Goal: Task Accomplishment & Management: Use online tool/utility

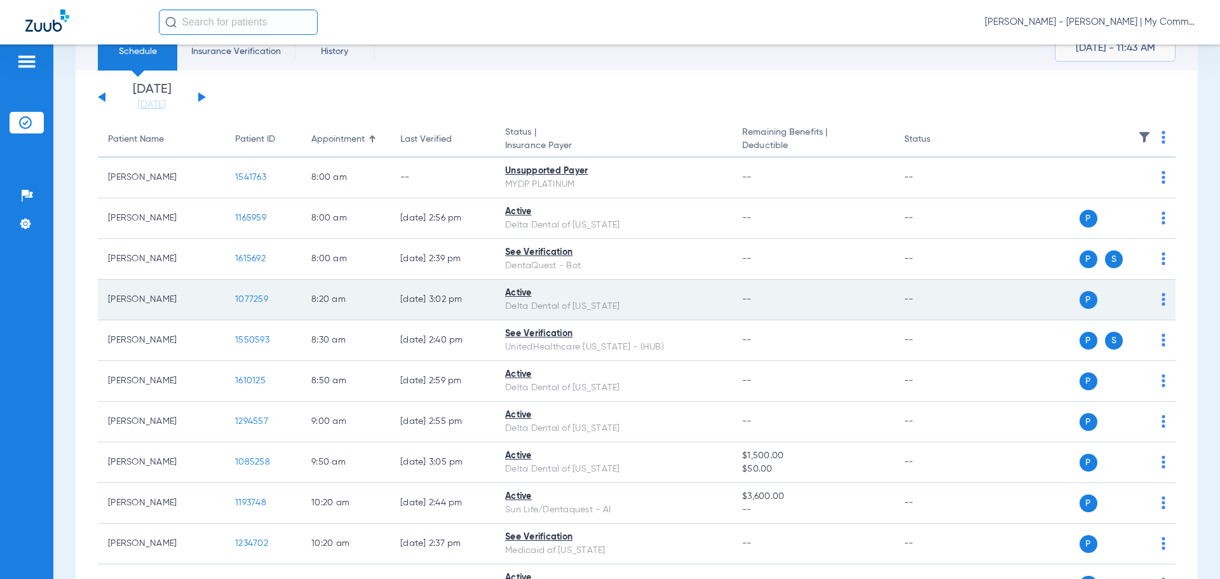
scroll to position [47, 0]
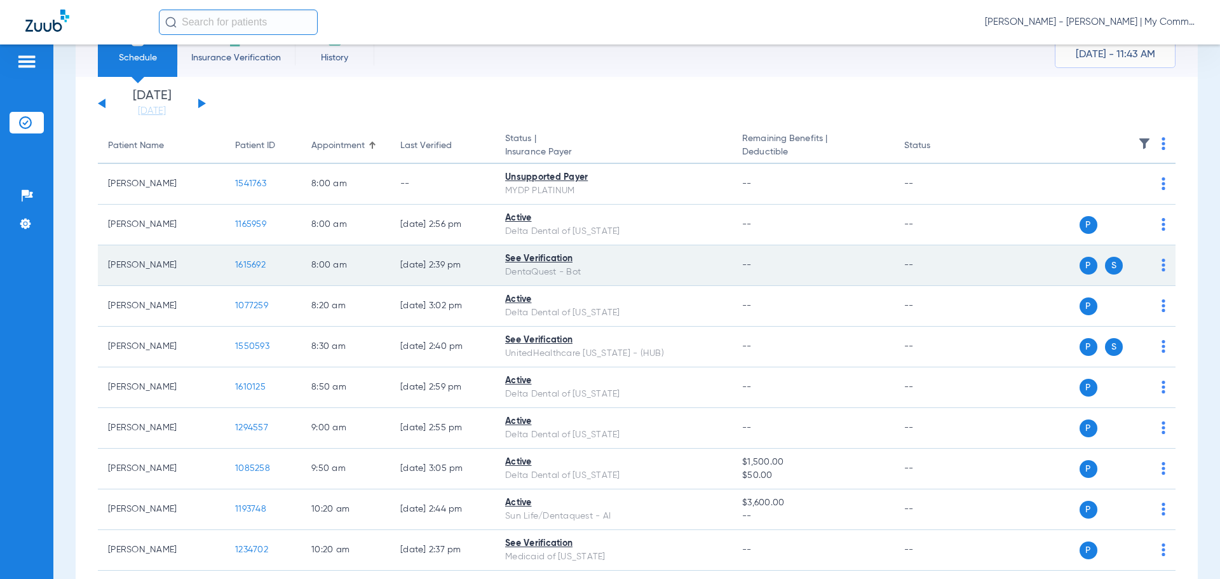
click at [260, 263] on span "1615692" at bounding box center [250, 264] width 30 height 9
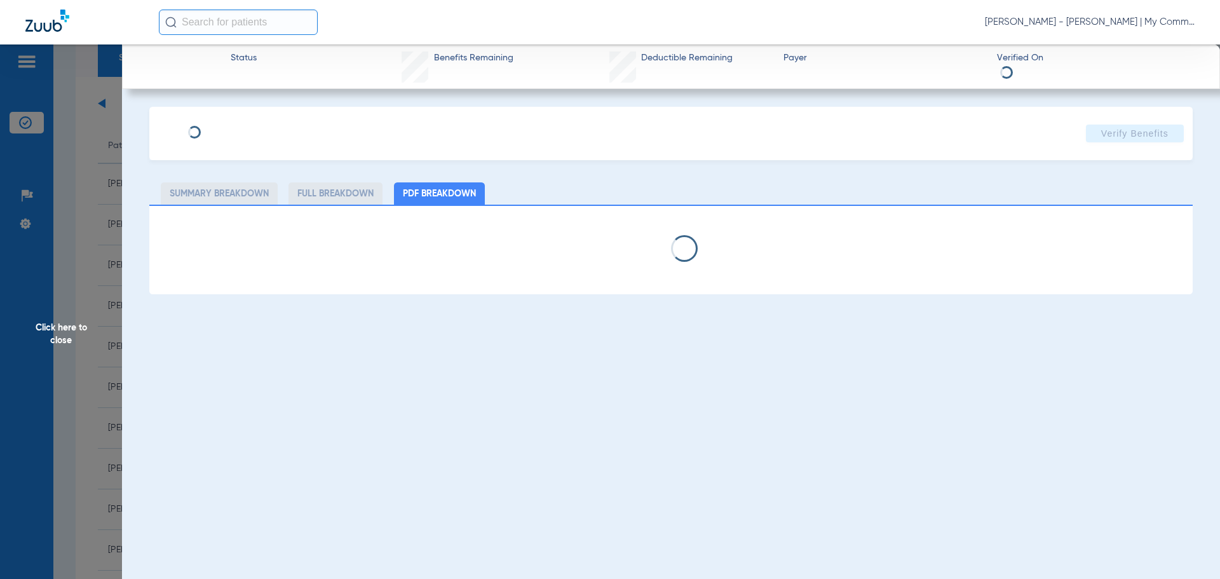
select select "page-width"
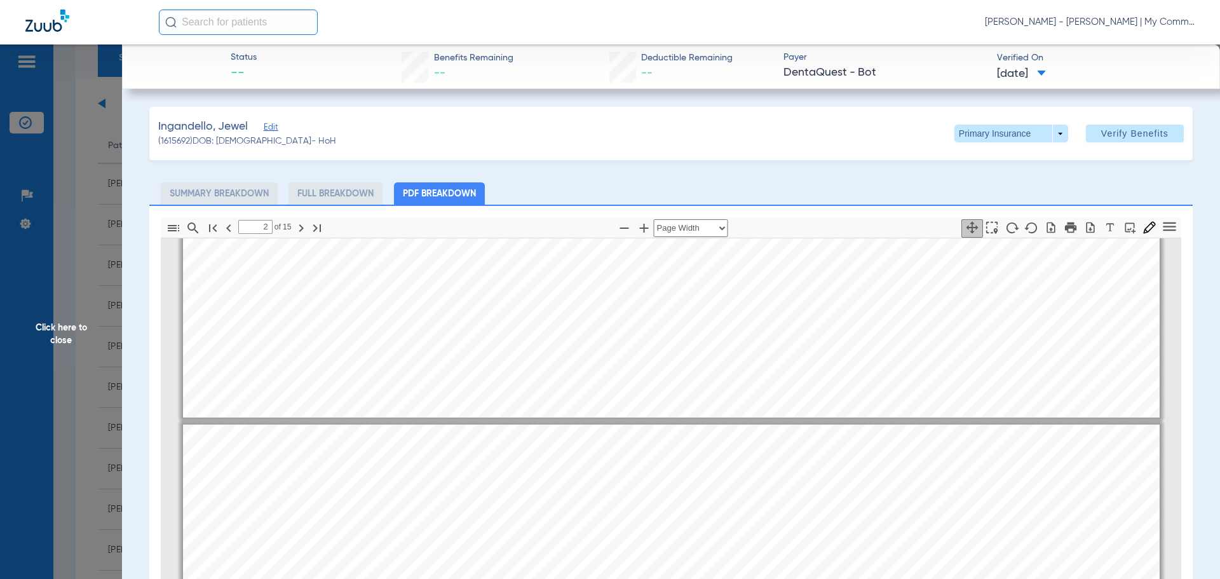
scroll to position [832, 0]
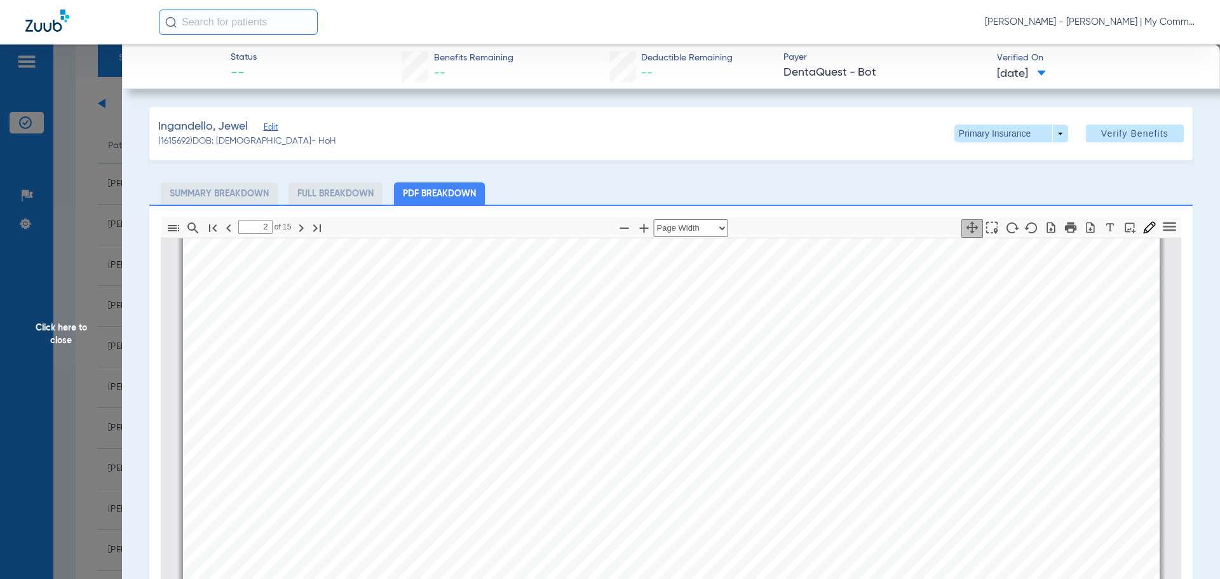
type input "3"
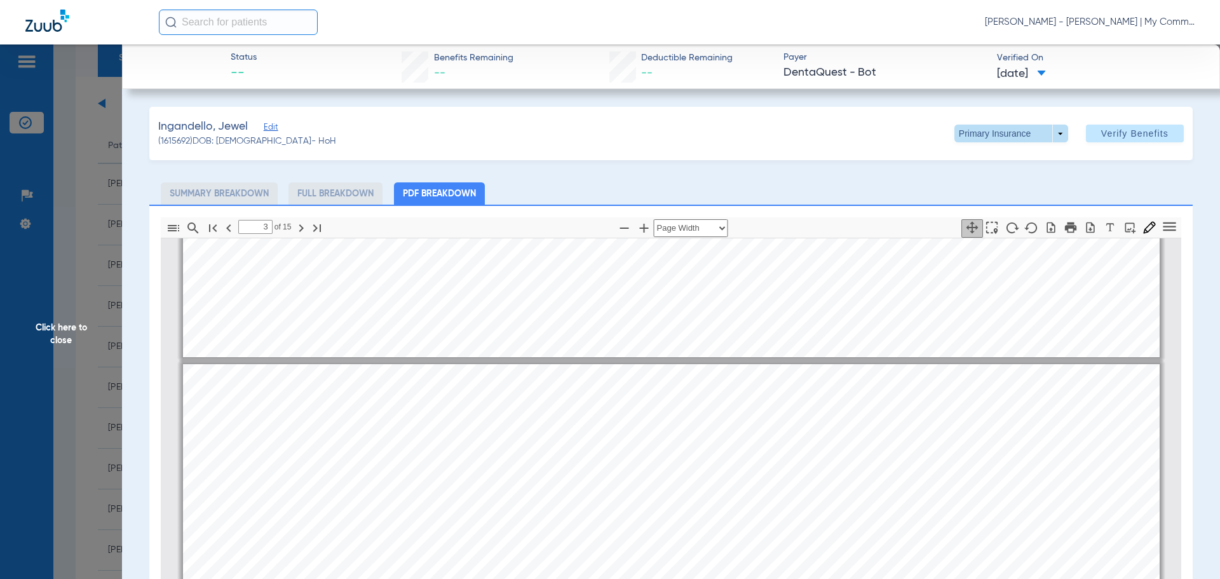
click at [1050, 135] on span at bounding box center [1011, 134] width 114 height 18
click at [1002, 179] on button "Secondary Insurance" at bounding box center [997, 184] width 104 height 25
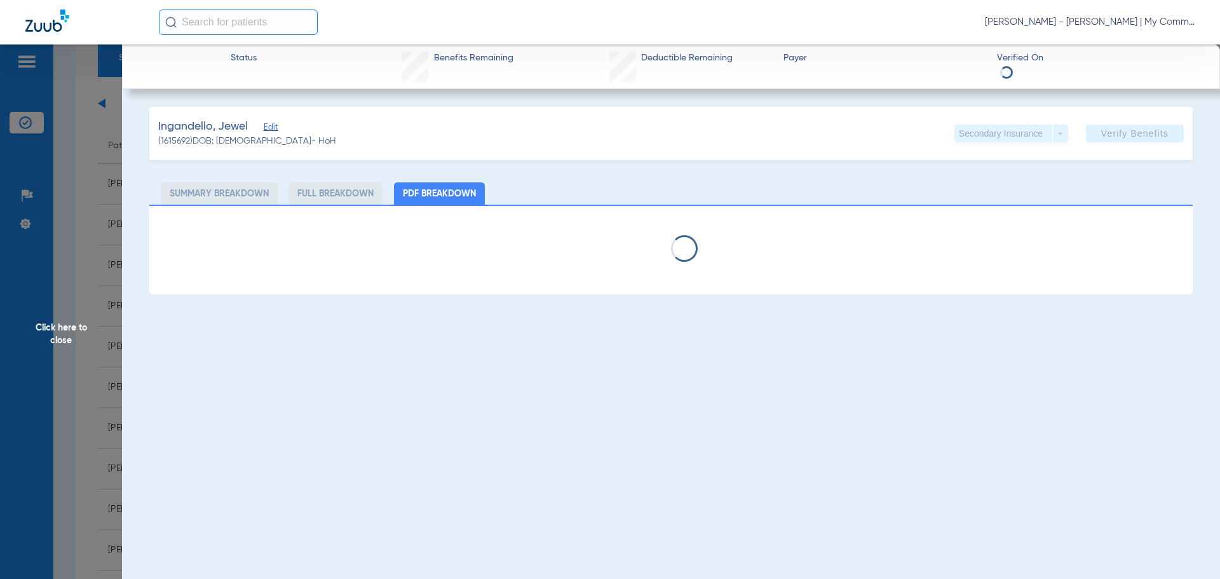
select select "page-width"
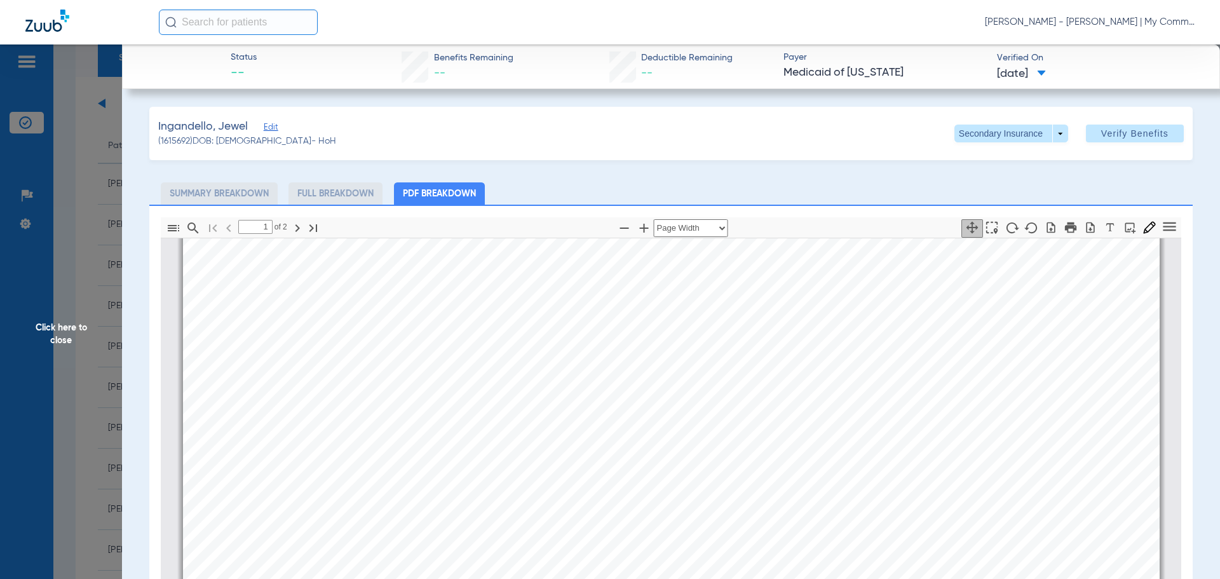
scroll to position [451, 0]
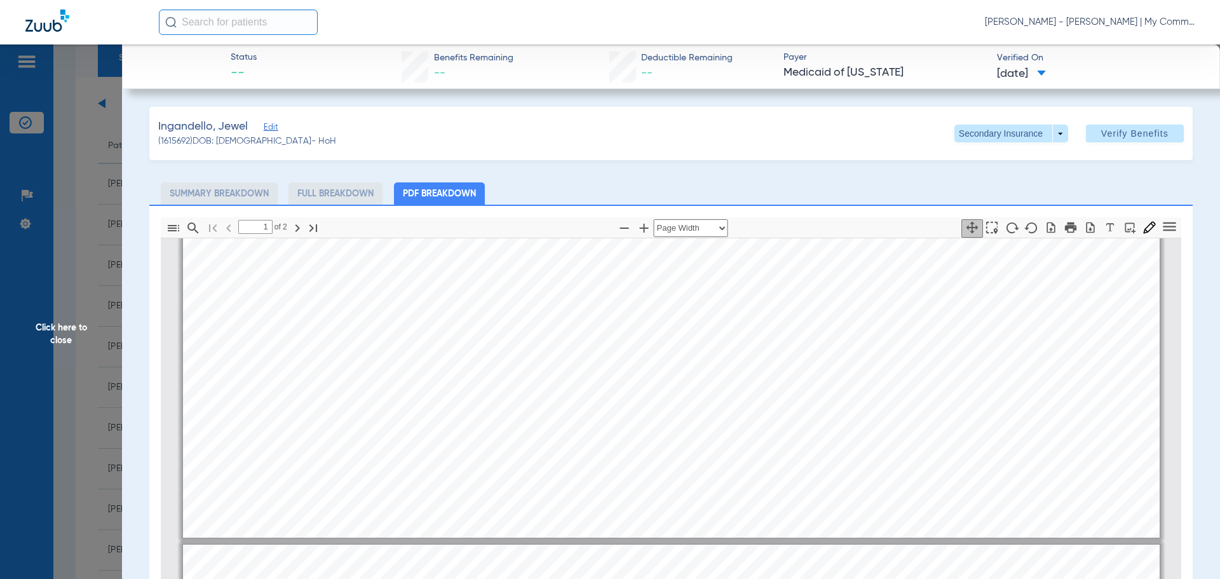
type input "2"
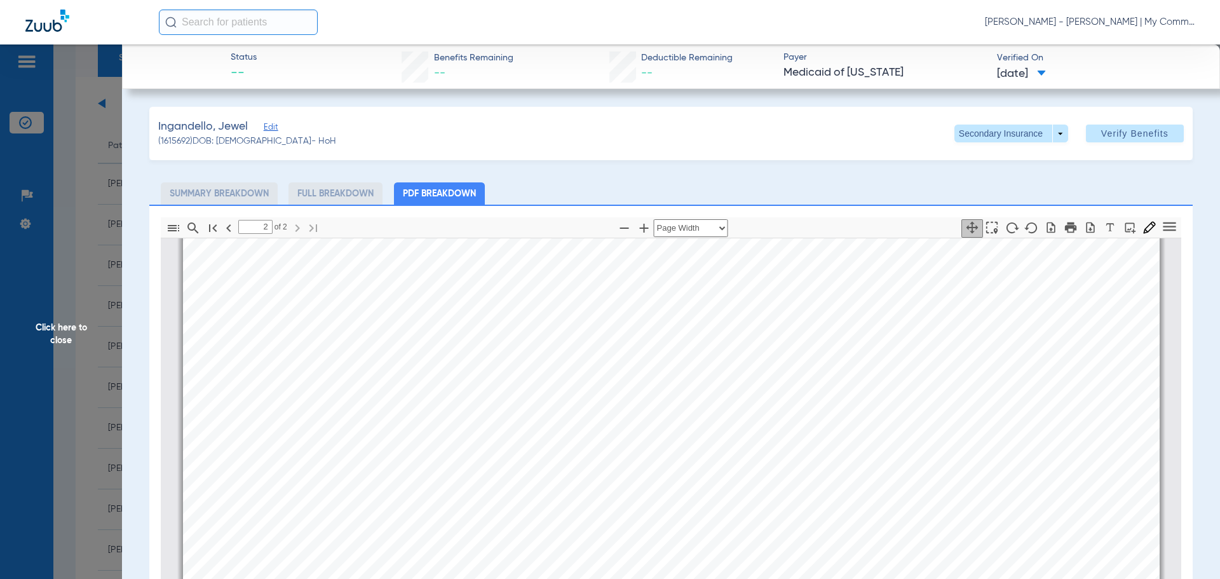
scroll to position [1658, 0]
click at [73, 328] on span "Click here to close" at bounding box center [61, 333] width 122 height 579
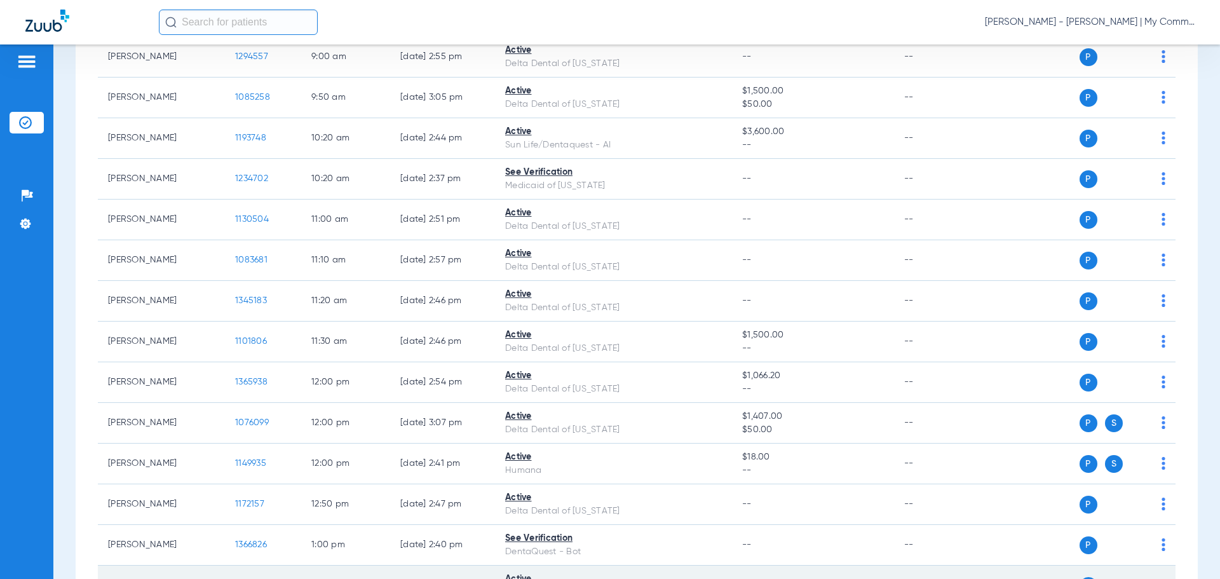
scroll to position [492, 0]
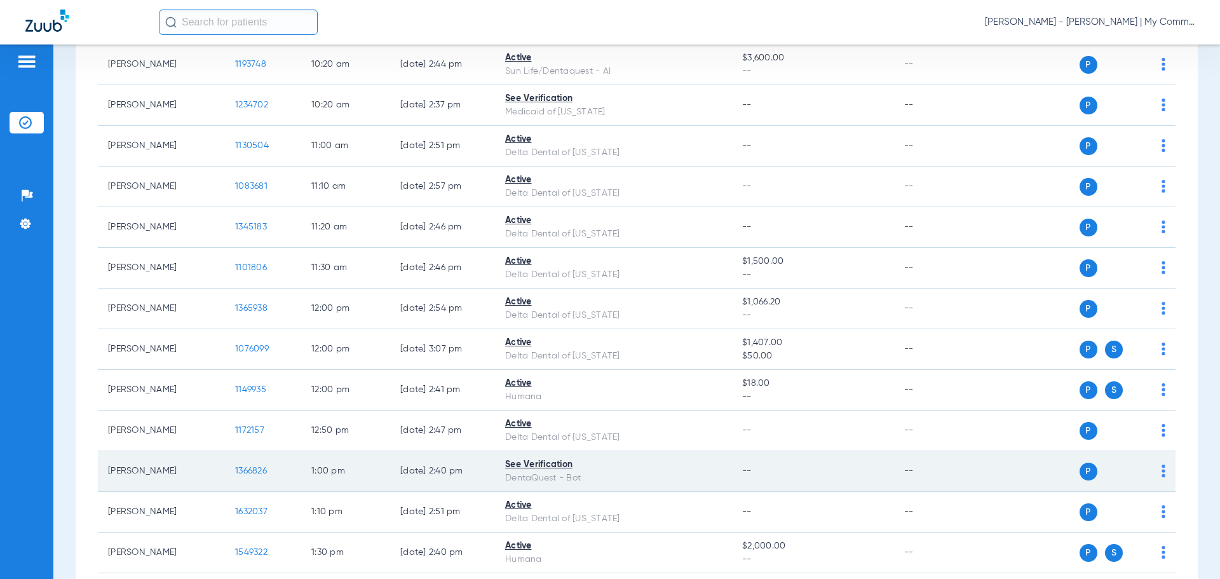
click at [243, 466] on span "1366826" at bounding box center [251, 470] width 32 height 9
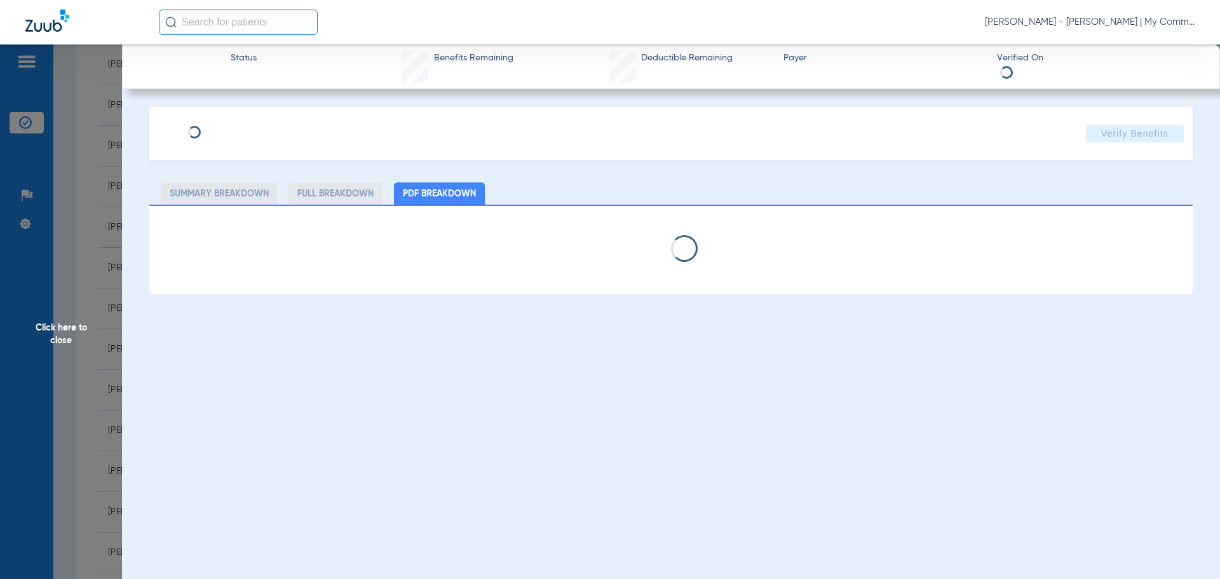
select select "page-width"
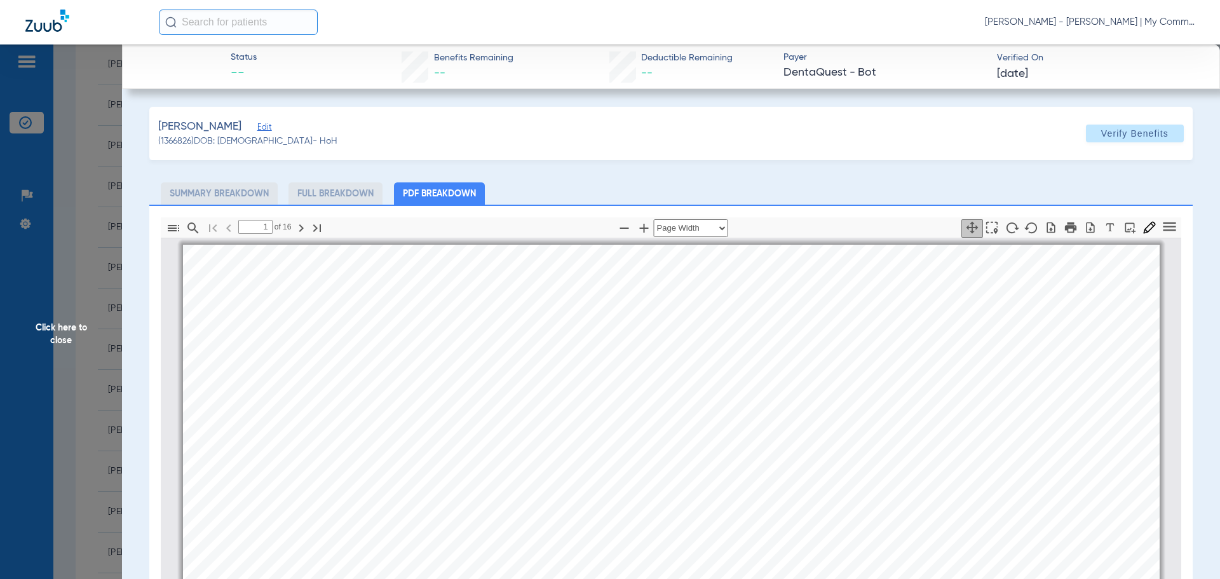
scroll to position [6, 0]
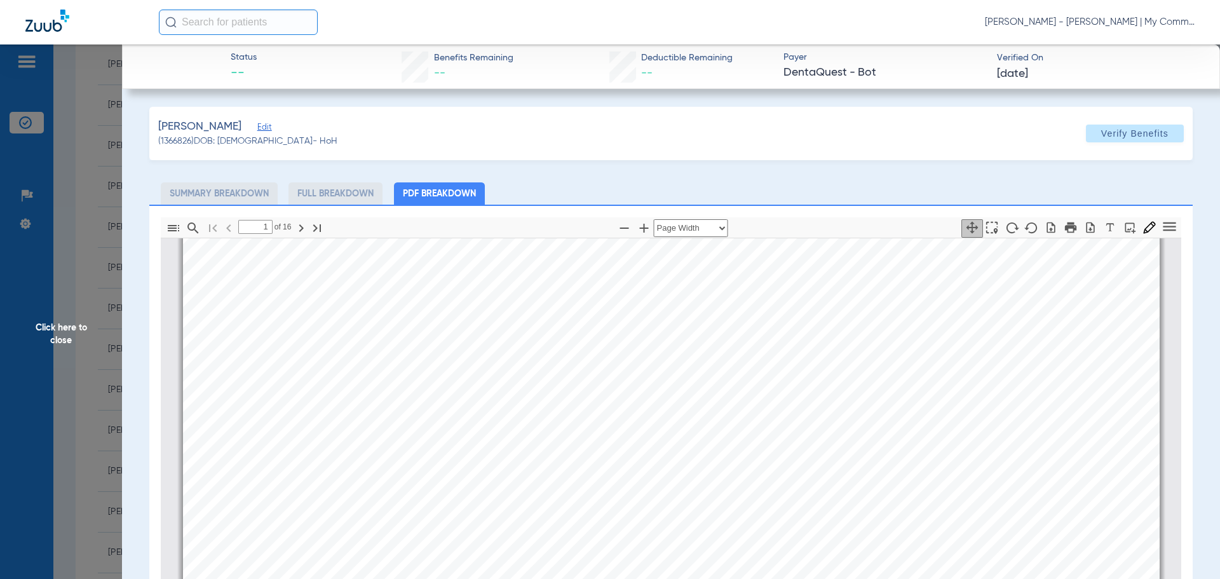
type input "2"
click at [41, 264] on span "Click here to close" at bounding box center [61, 333] width 122 height 579
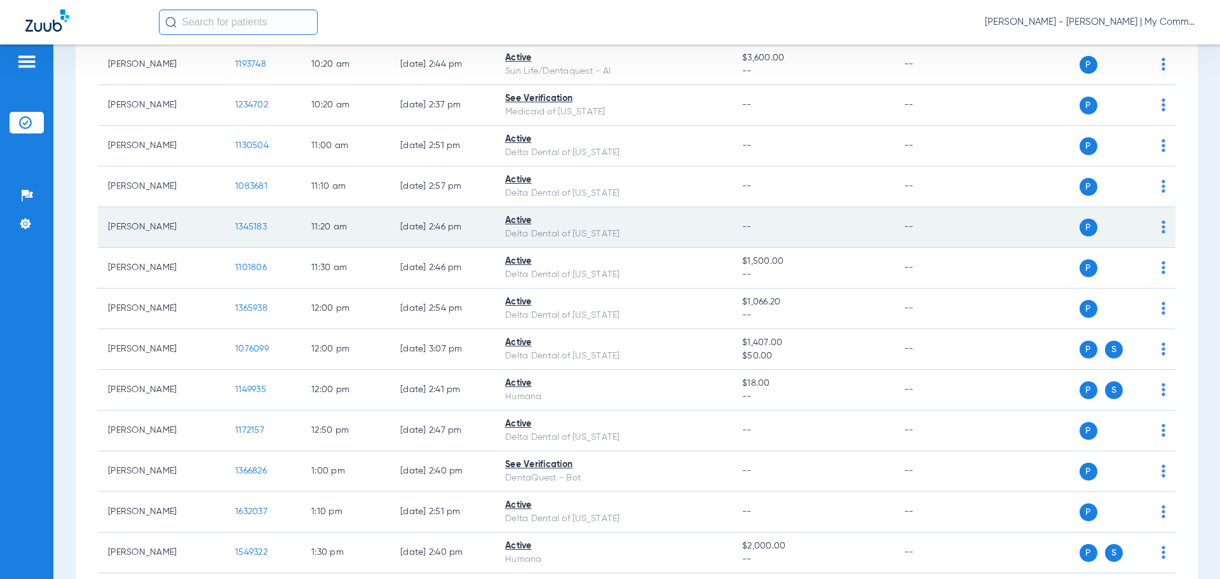
scroll to position [0, 0]
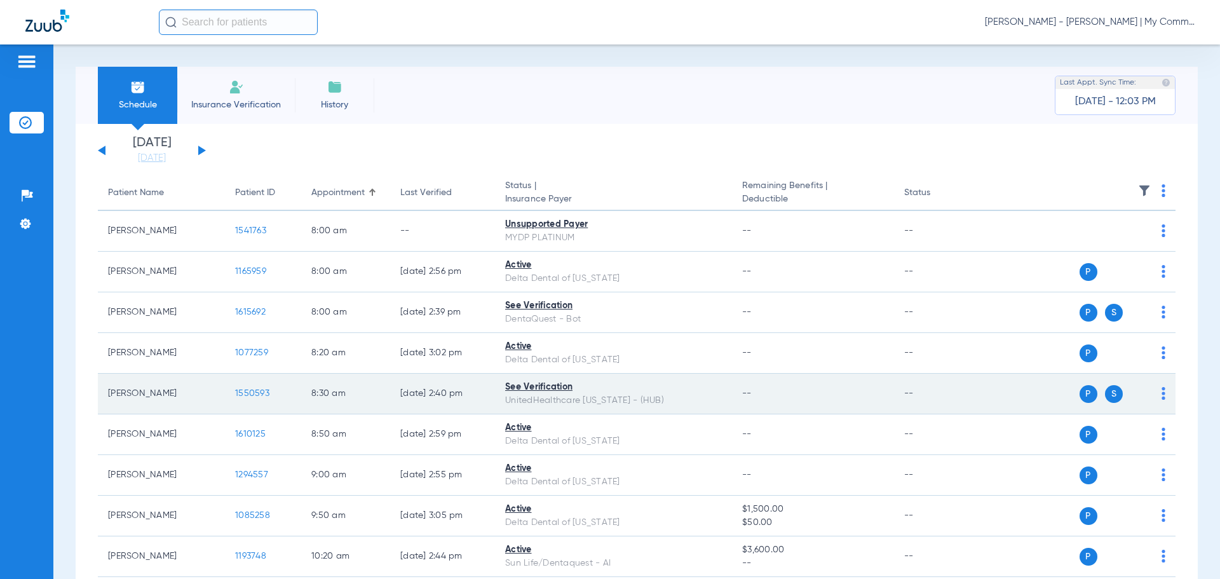
click at [246, 394] on span "1550593" at bounding box center [252, 393] width 34 height 9
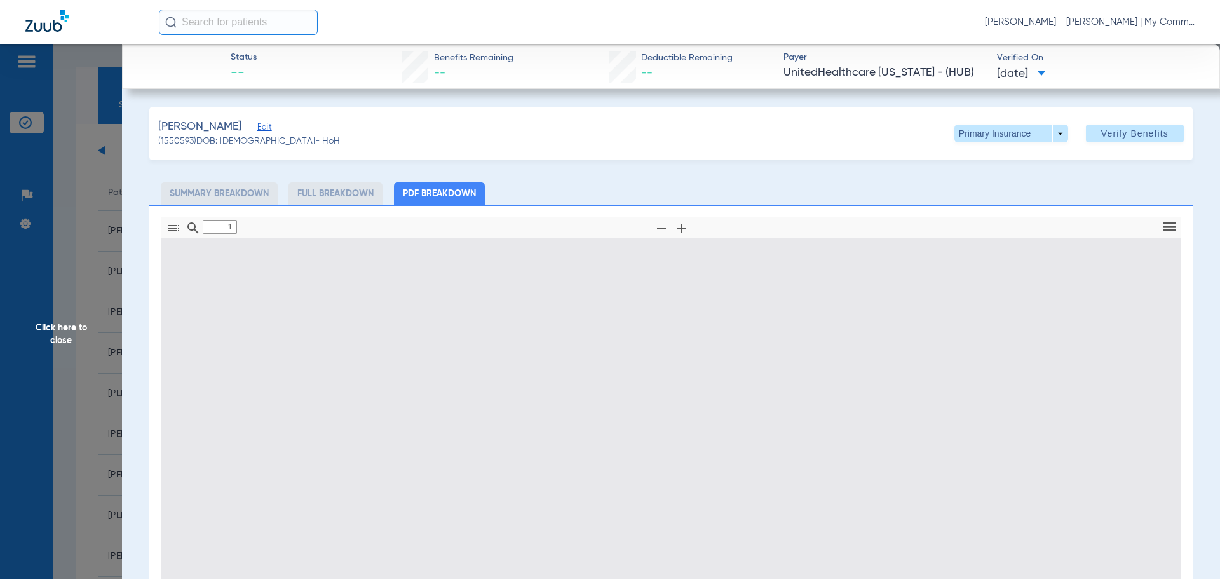
type input "0"
select select "page-width"
type input "1"
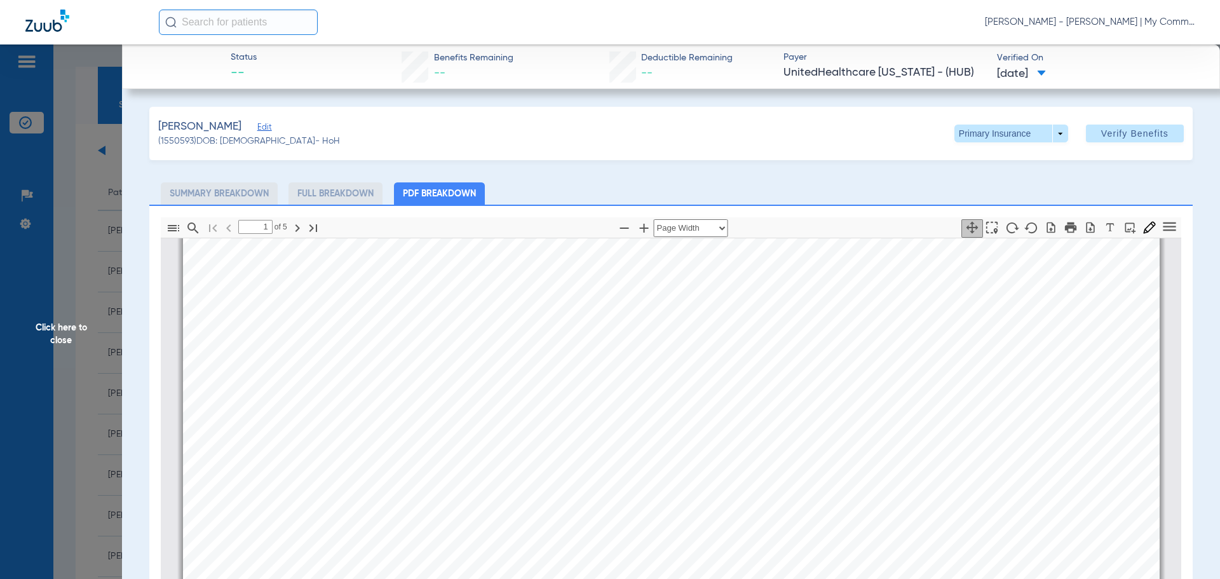
scroll to position [324, 0]
click at [63, 335] on span "Click here to close" at bounding box center [61, 333] width 122 height 579
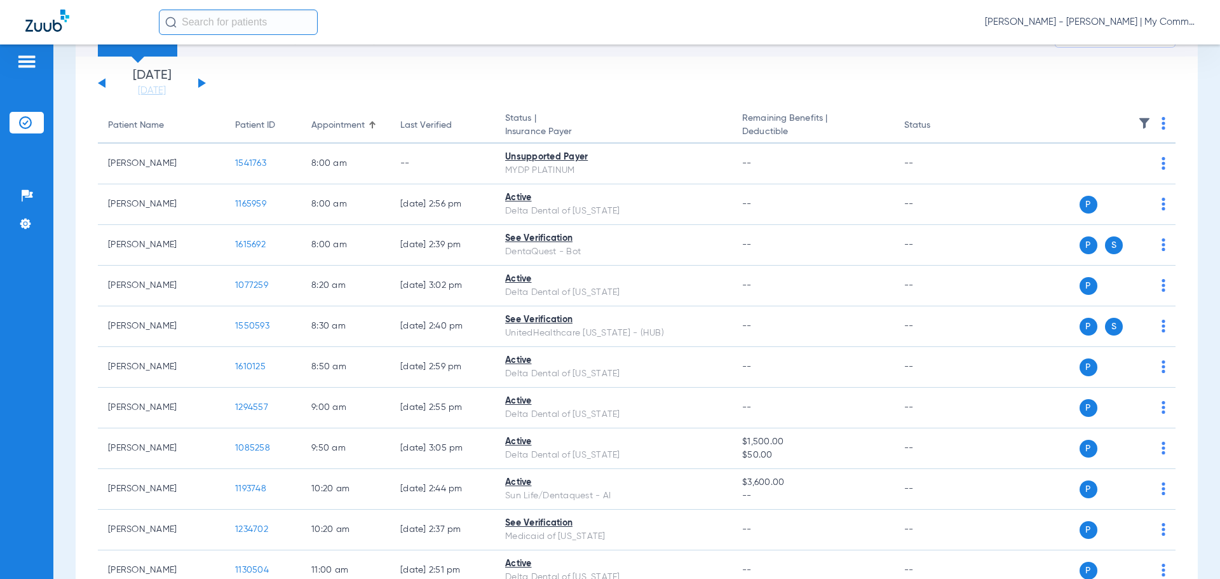
scroll to position [0, 0]
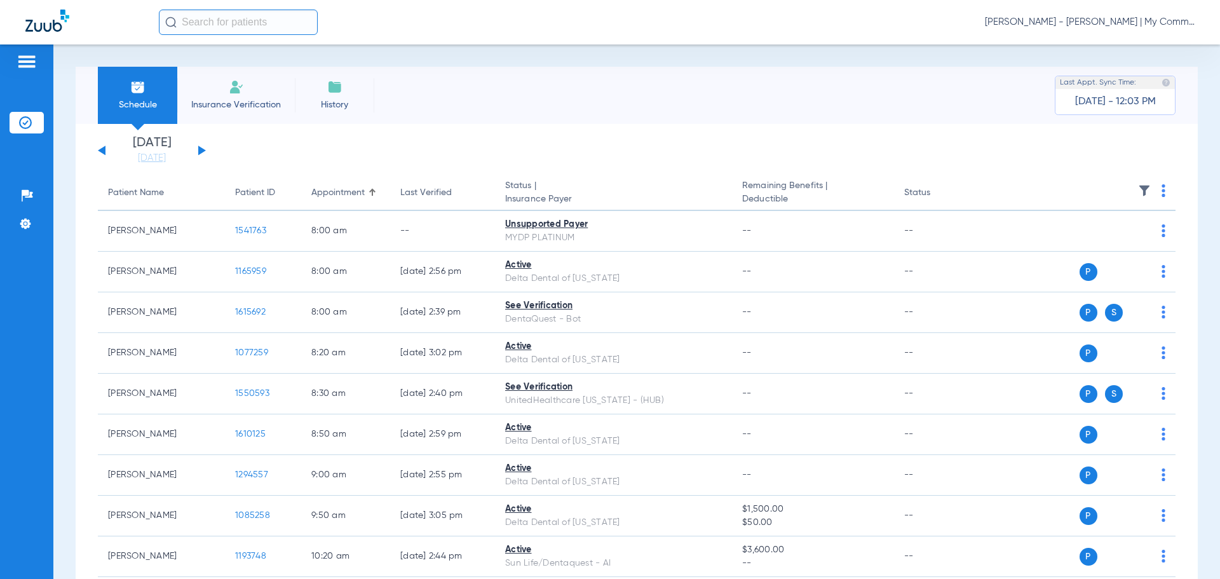
drag, startPoint x: 201, startPoint y: 152, endPoint x: 459, endPoint y: 150, distance: 258.6
click at [201, 152] on button at bounding box center [202, 150] width 8 height 10
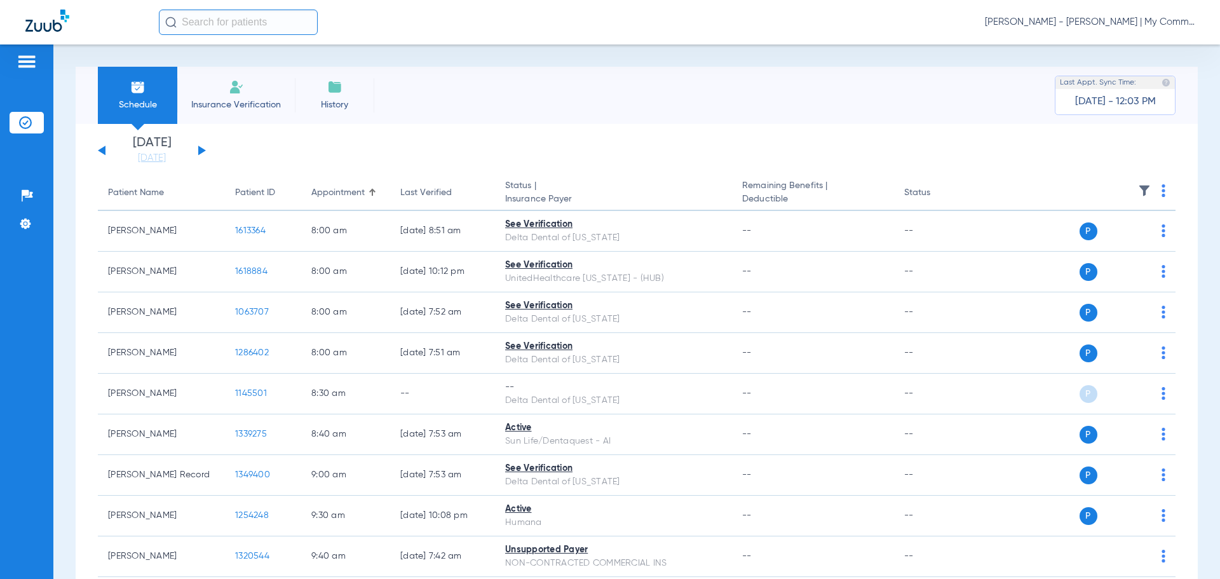
click at [1161, 194] on img at bounding box center [1163, 190] width 4 height 13
click at [1129, 236] on button "Verify All" at bounding box center [1105, 240] width 100 height 25
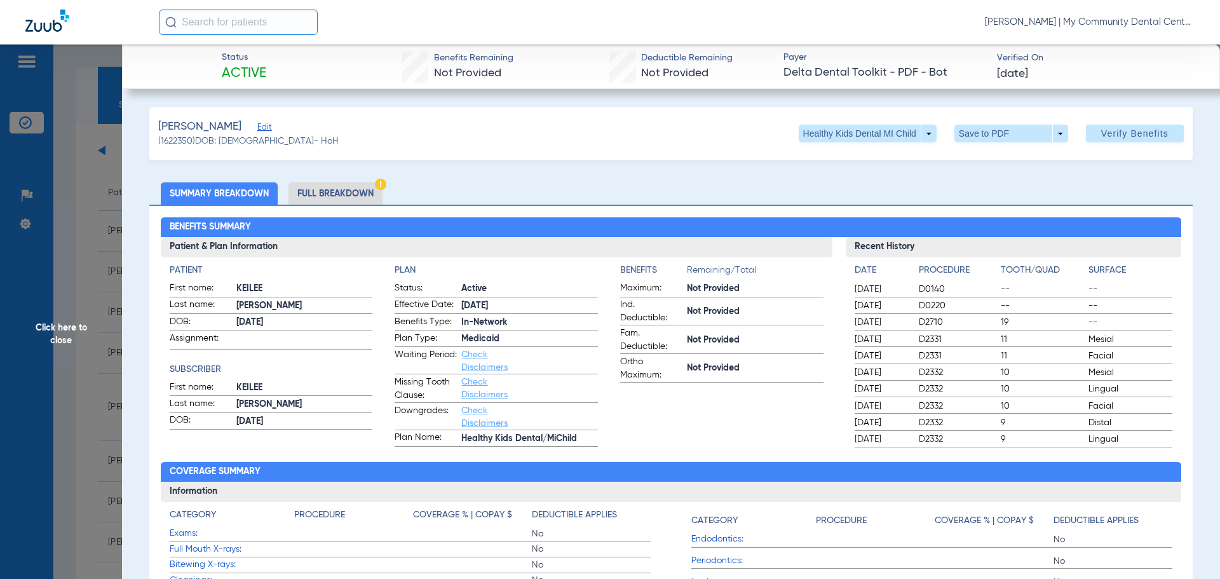
scroll to position [420, 0]
click at [37, 310] on span "Click here to close" at bounding box center [61, 333] width 122 height 579
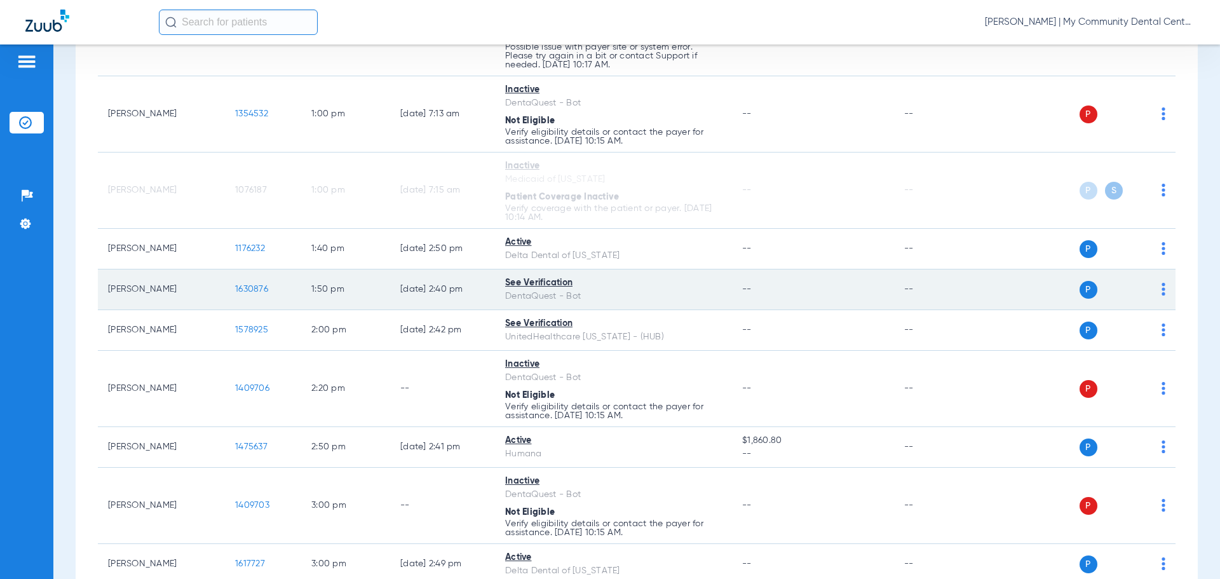
scroll to position [865, 0]
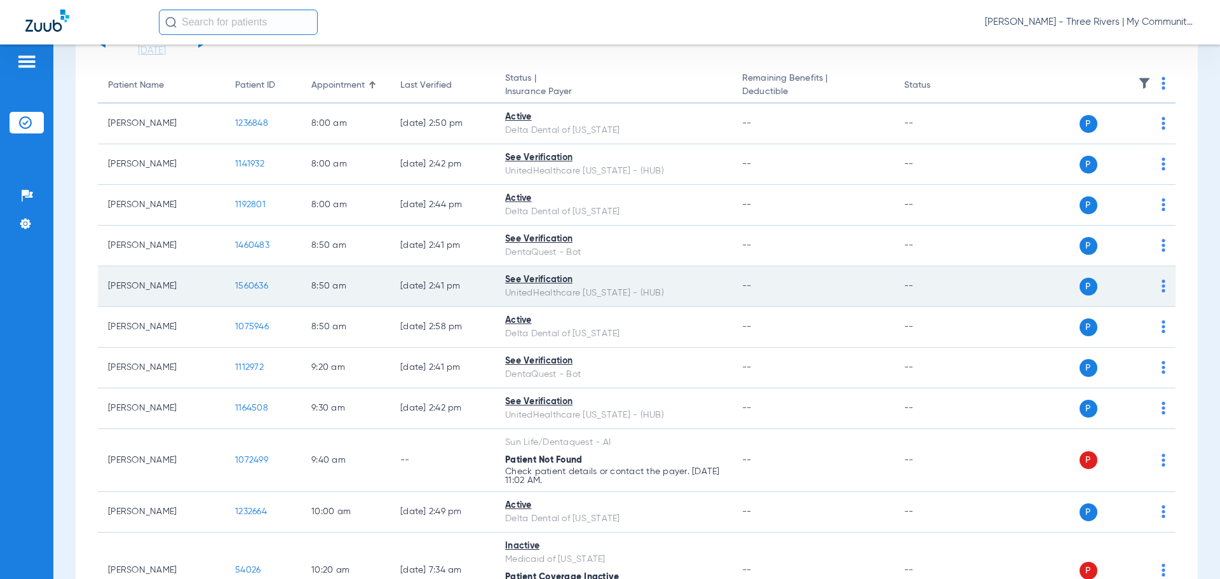
scroll to position [70, 0]
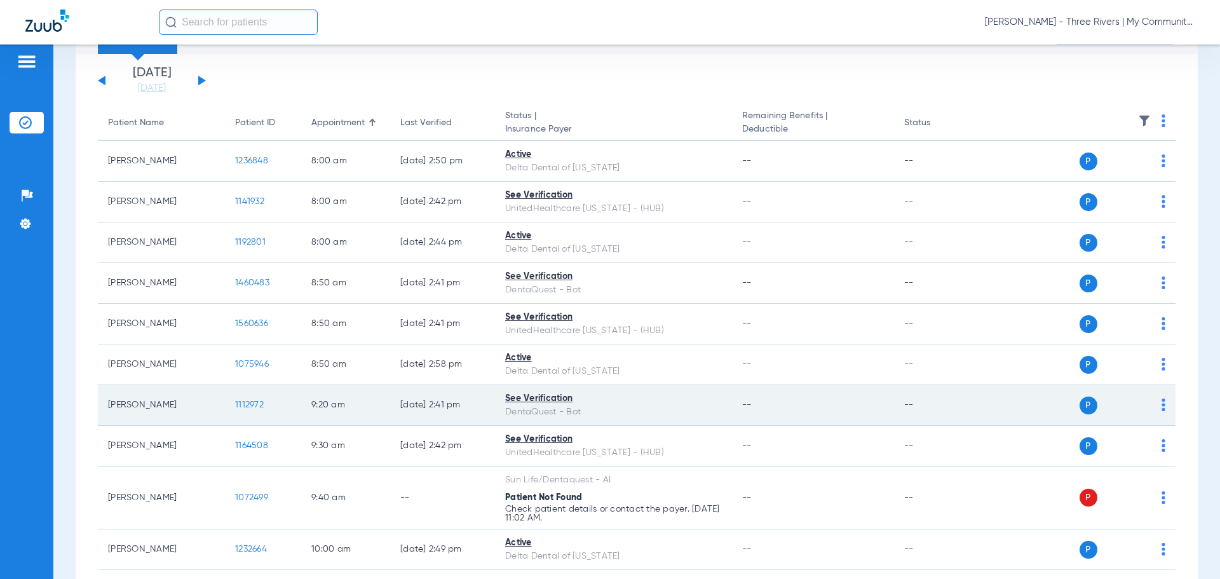
drag, startPoint x: 340, startPoint y: 404, endPoint x: 324, endPoint y: 405, distance: 15.9
click at [339, 404] on td "9:20 AM" at bounding box center [345, 405] width 89 height 41
click at [252, 405] on span "1112972" at bounding box center [249, 404] width 29 height 9
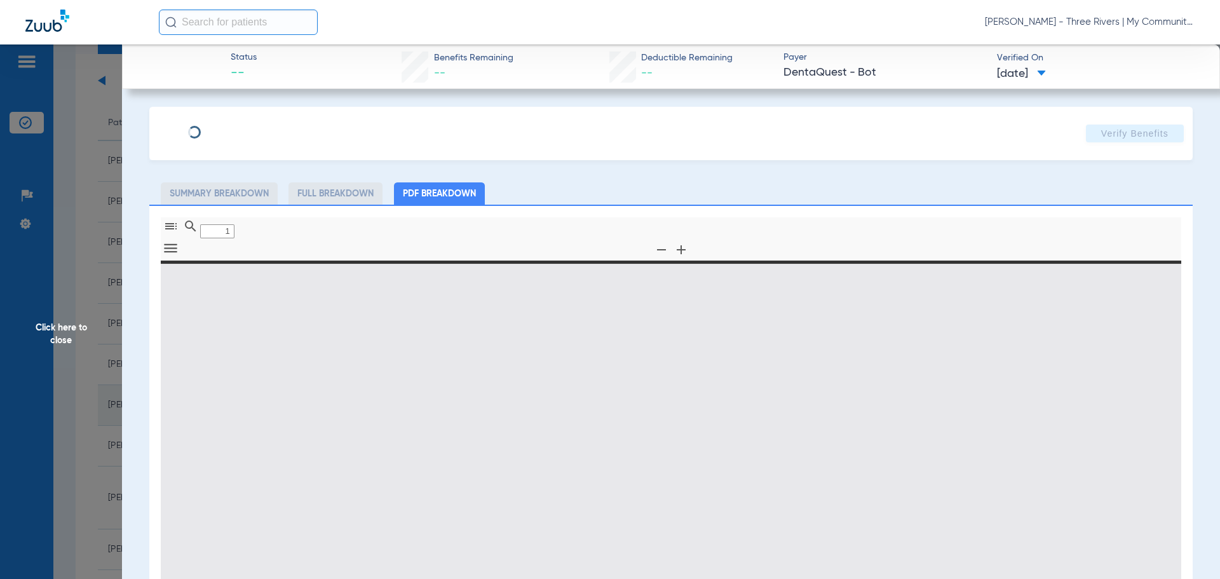
type input "0"
select select "page-width"
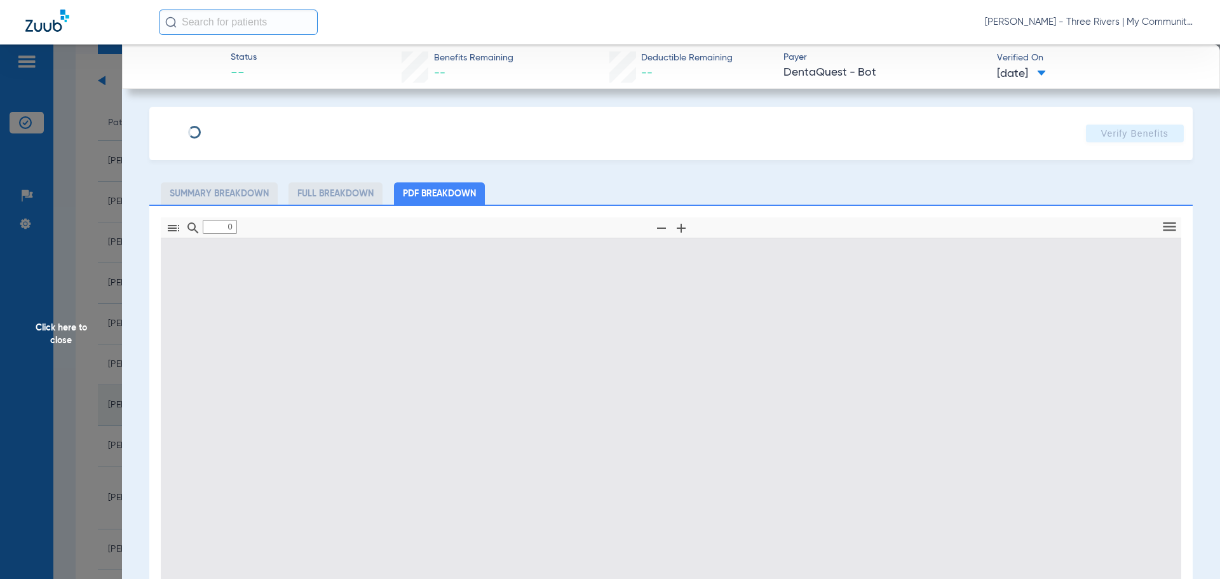
type input "1"
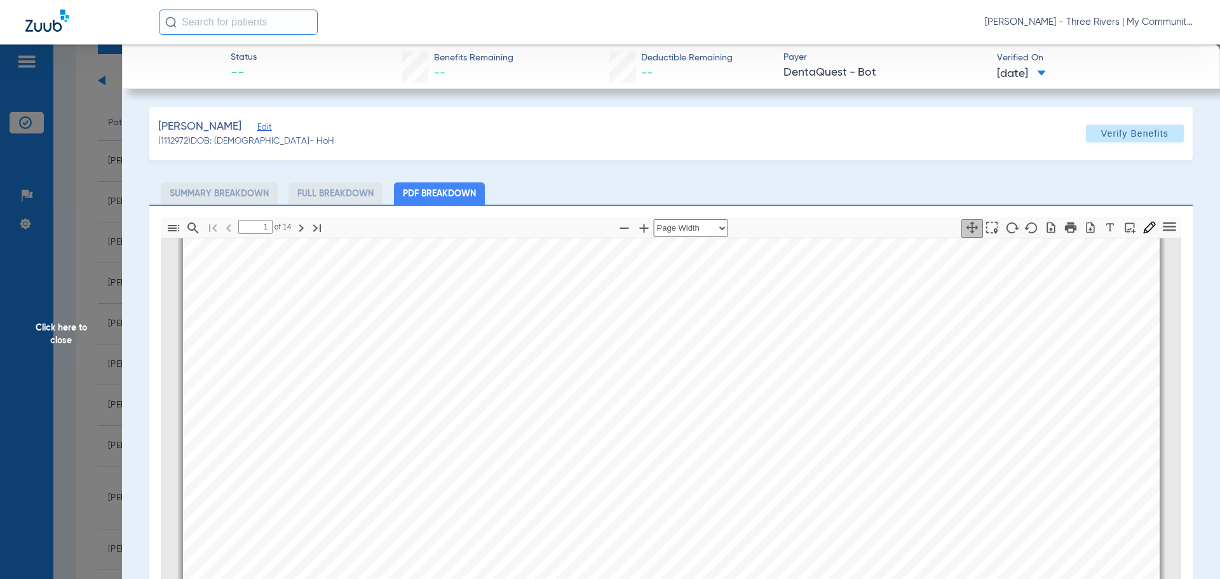
scroll to position [388, 0]
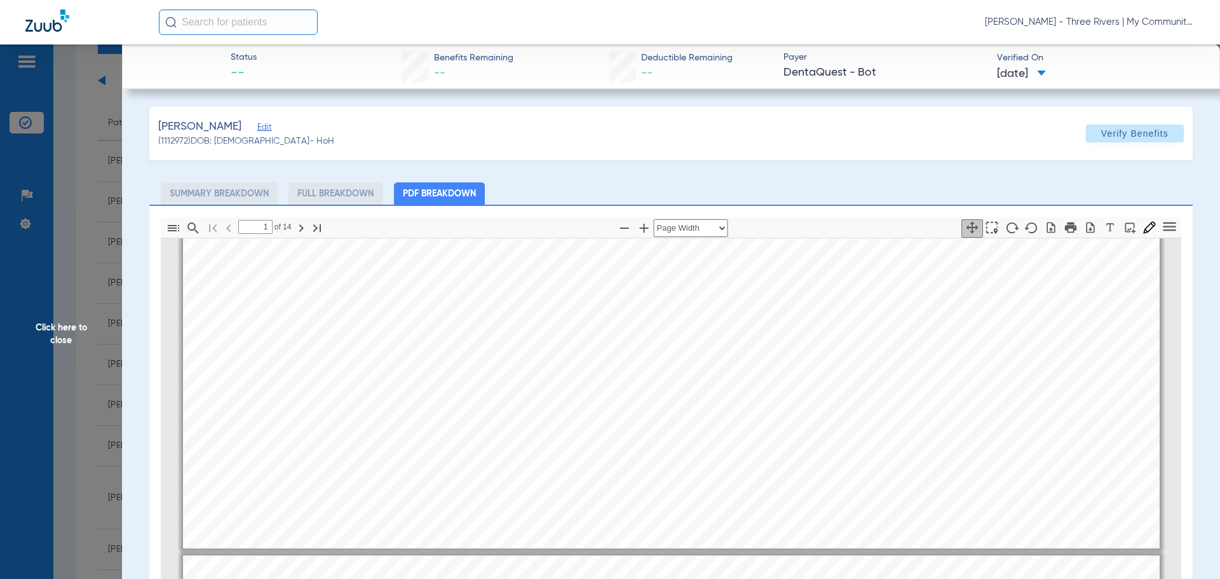
click at [61, 355] on span "Click here to close" at bounding box center [61, 333] width 122 height 579
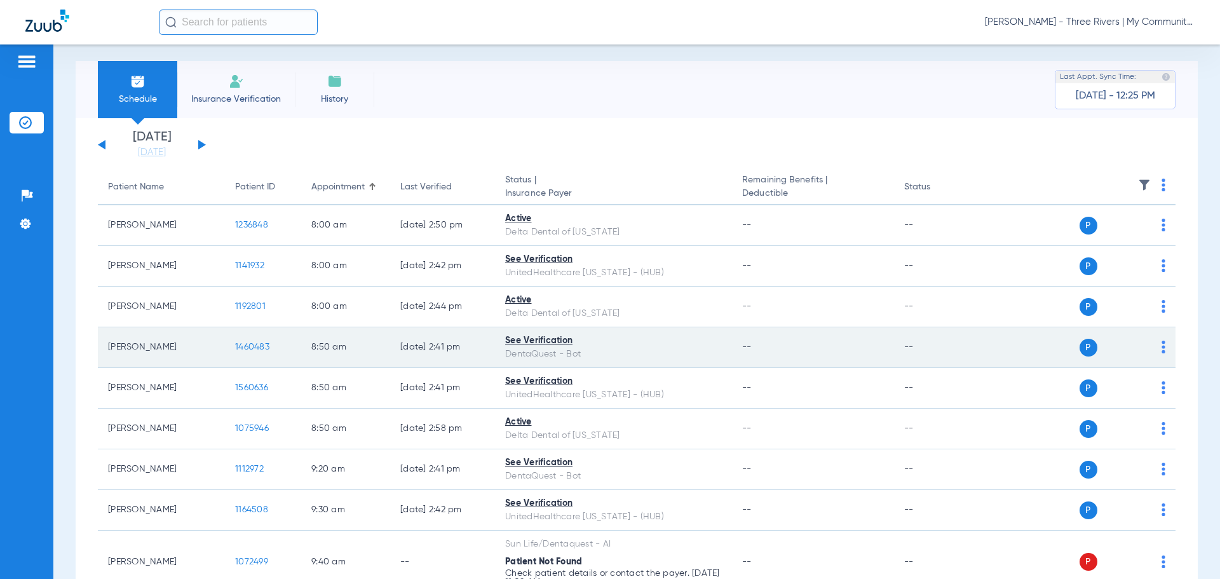
scroll to position [0, 0]
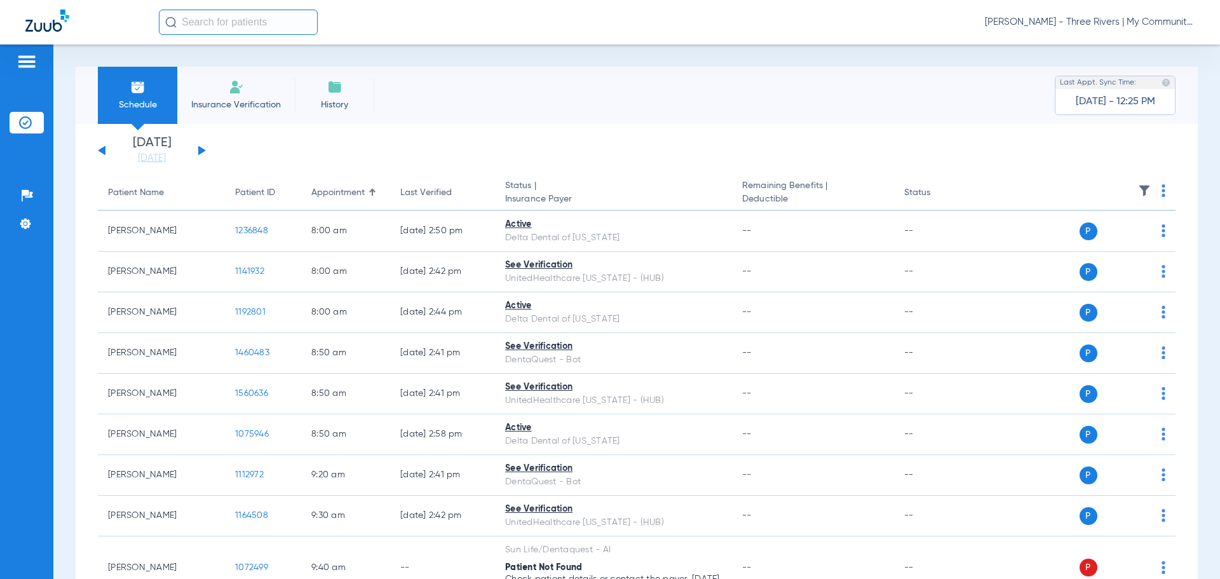
click at [201, 151] on button at bounding box center [202, 150] width 8 height 10
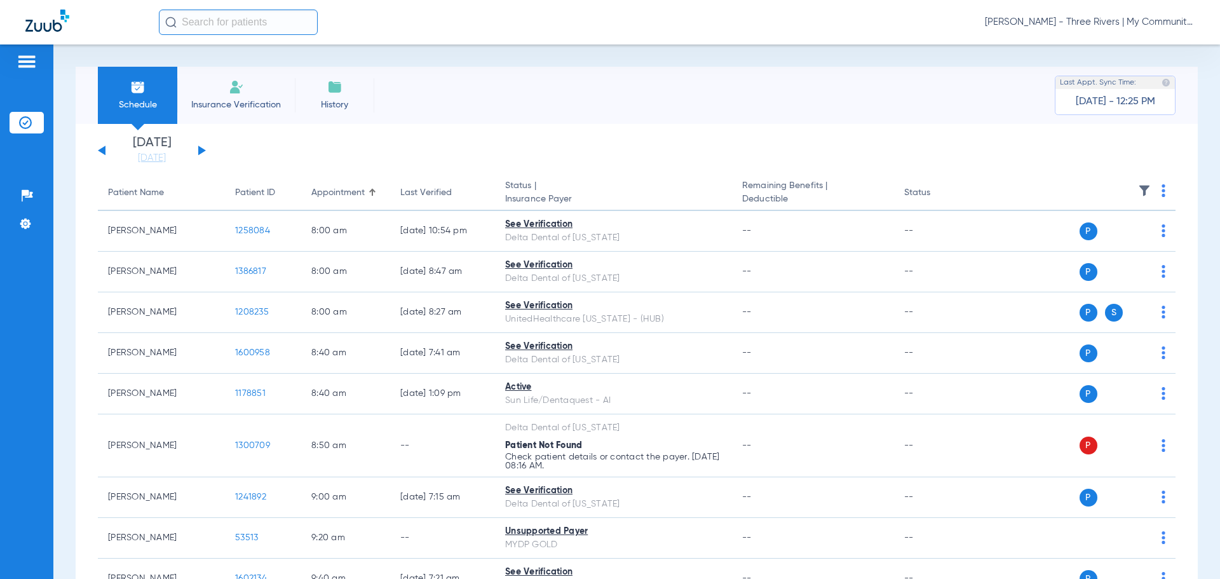
click at [1161, 192] on img at bounding box center [1163, 190] width 4 height 13
click at [1131, 237] on span "Verify All" at bounding box center [1105, 240] width 79 height 9
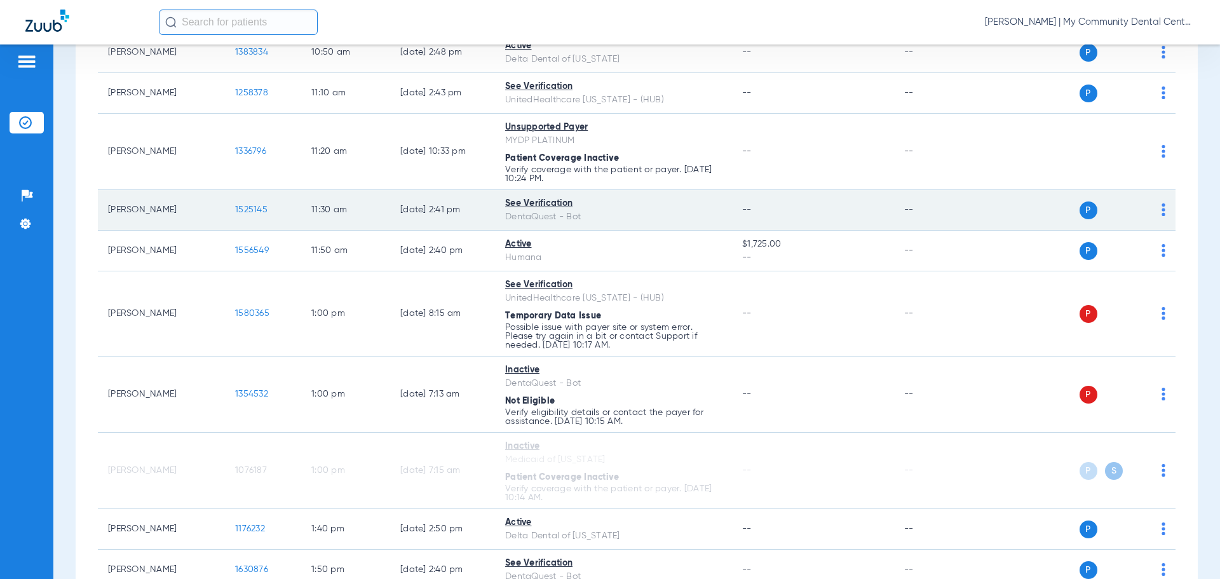
scroll to position [674, 0]
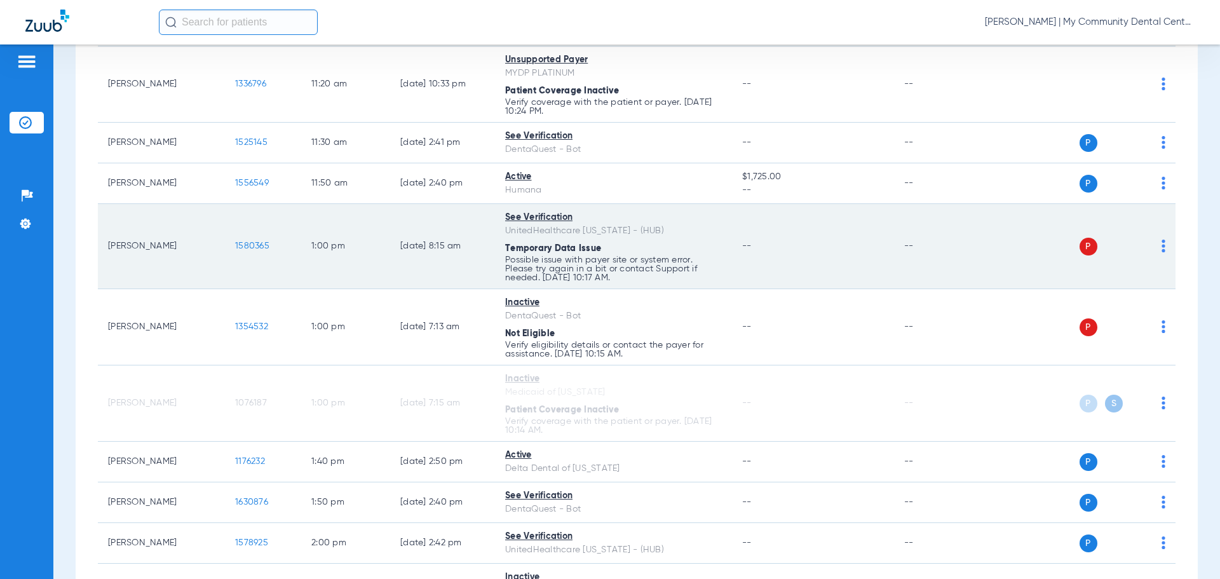
click at [255, 248] on span "1580365" at bounding box center [252, 245] width 34 height 9
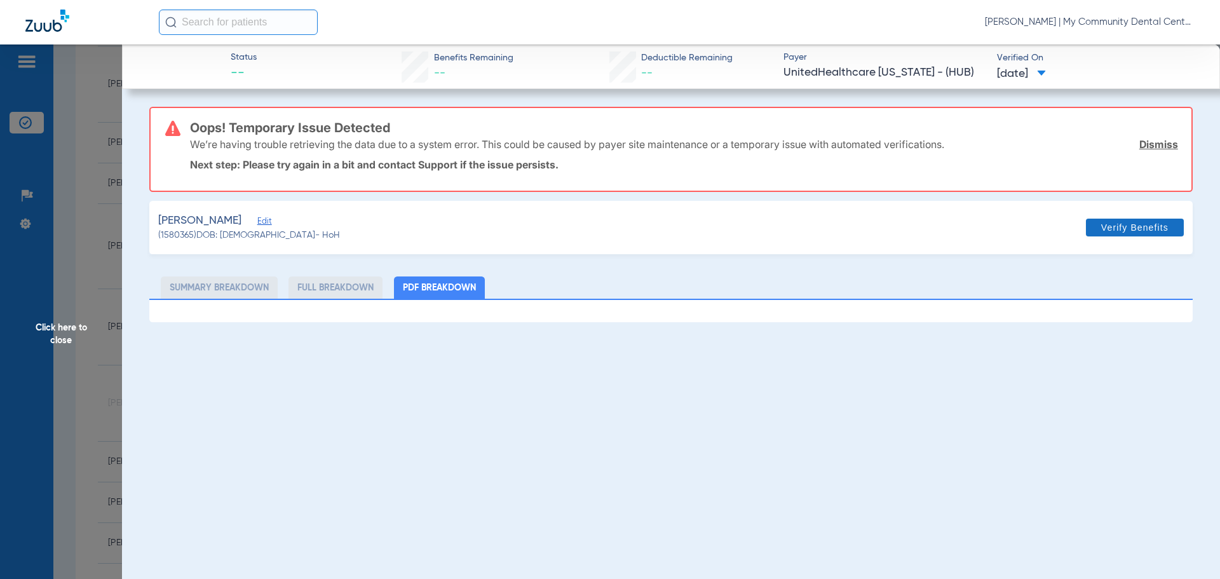
click at [1142, 234] on span at bounding box center [1135, 227] width 98 height 30
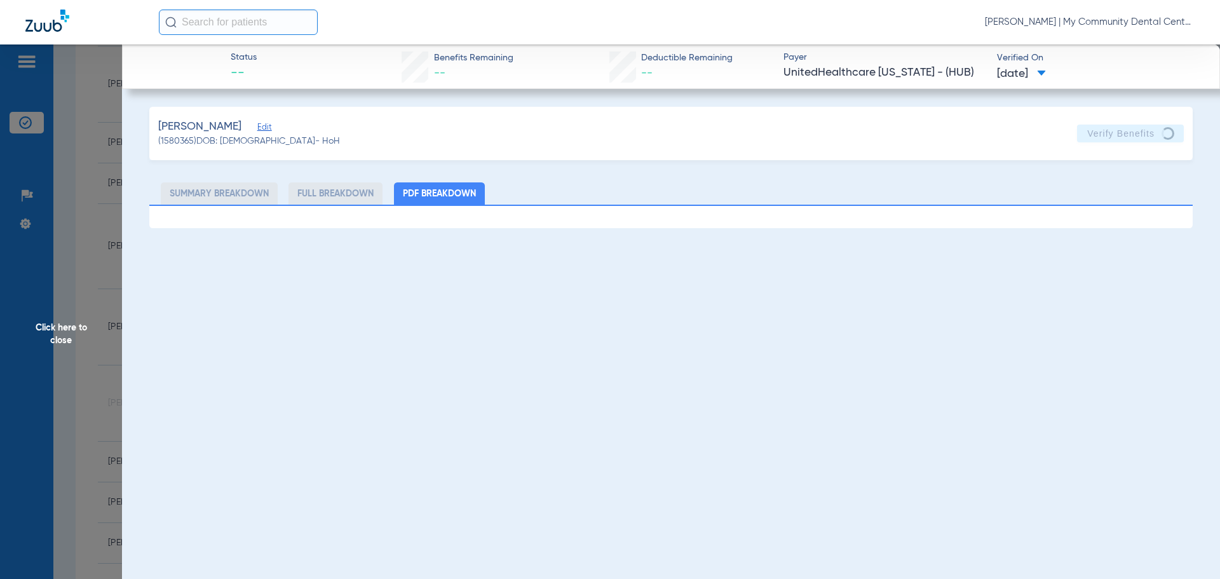
click at [84, 337] on span "Click here to close" at bounding box center [61, 333] width 122 height 579
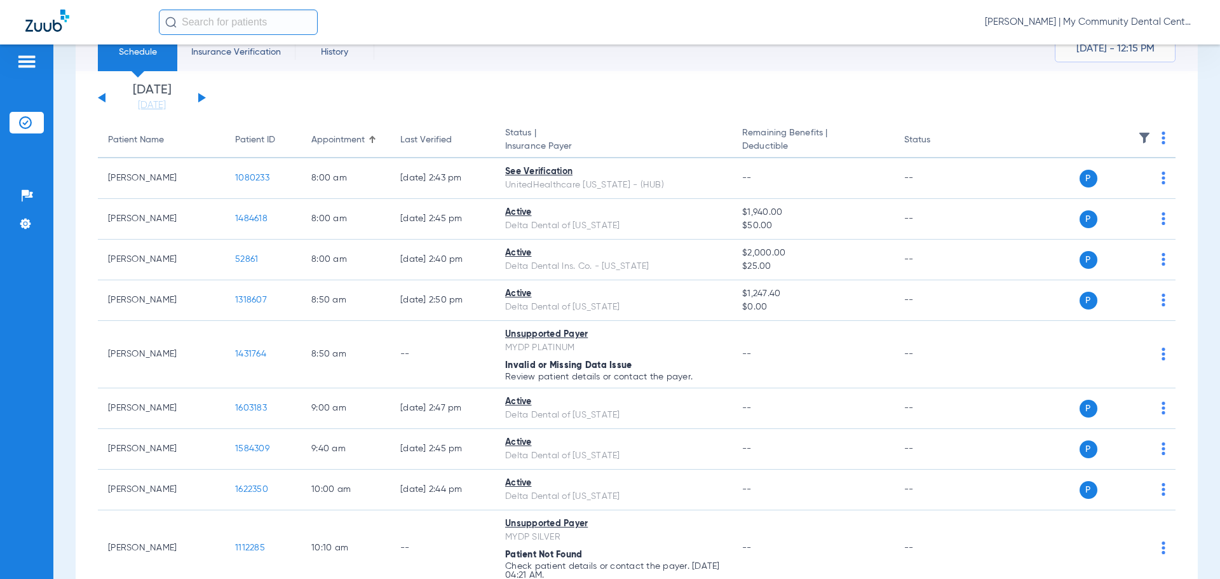
scroll to position [39, 0]
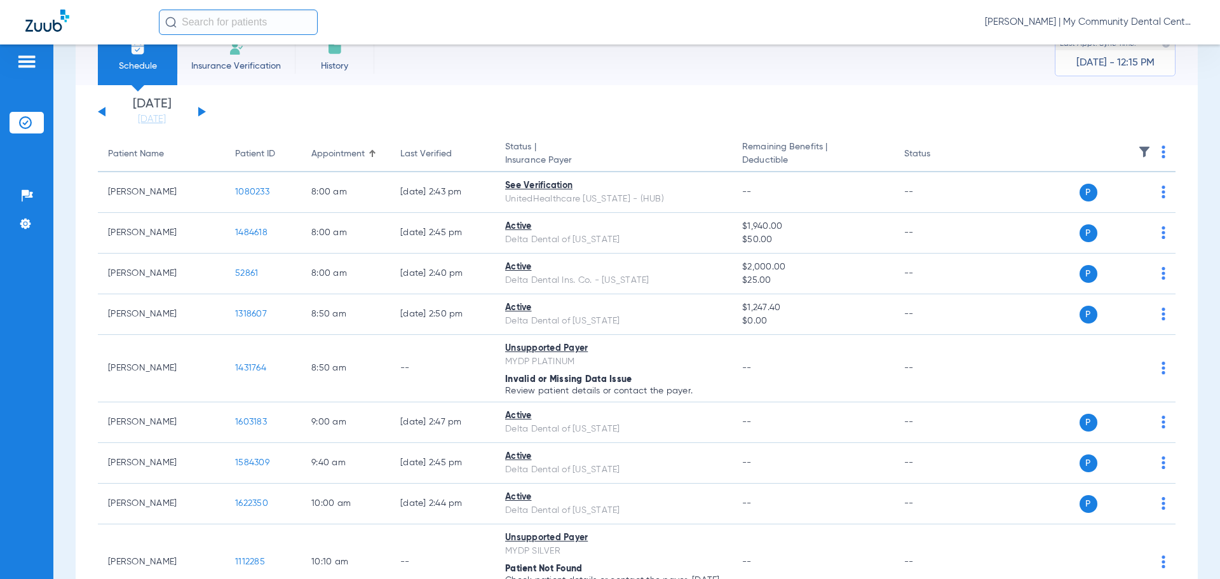
click at [201, 109] on button at bounding box center [202, 112] width 8 height 10
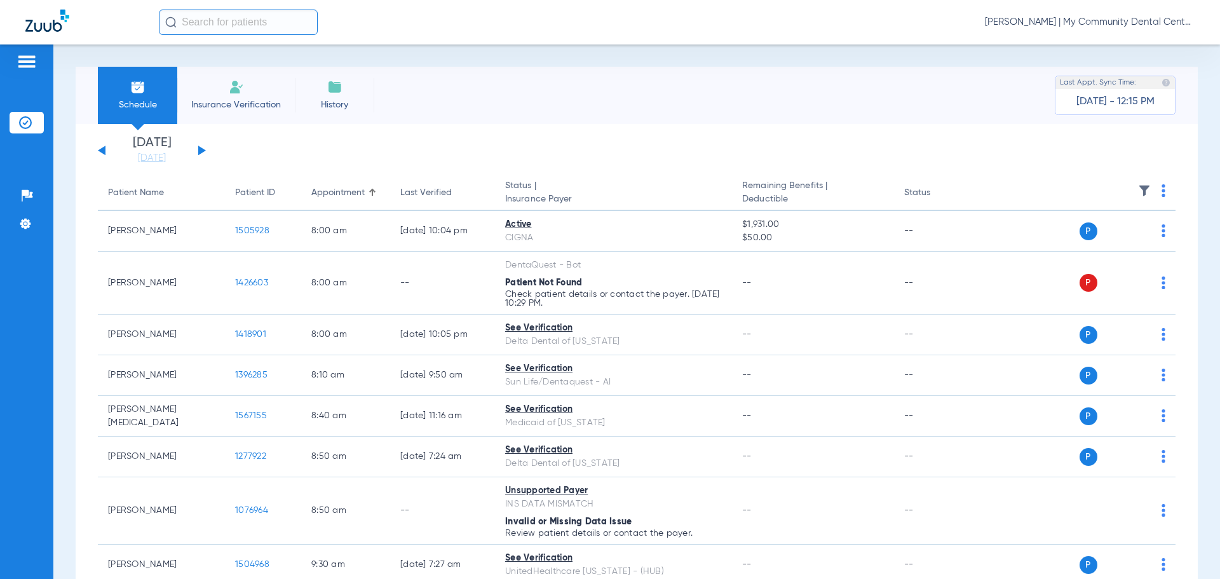
click at [1161, 194] on img at bounding box center [1163, 190] width 4 height 13
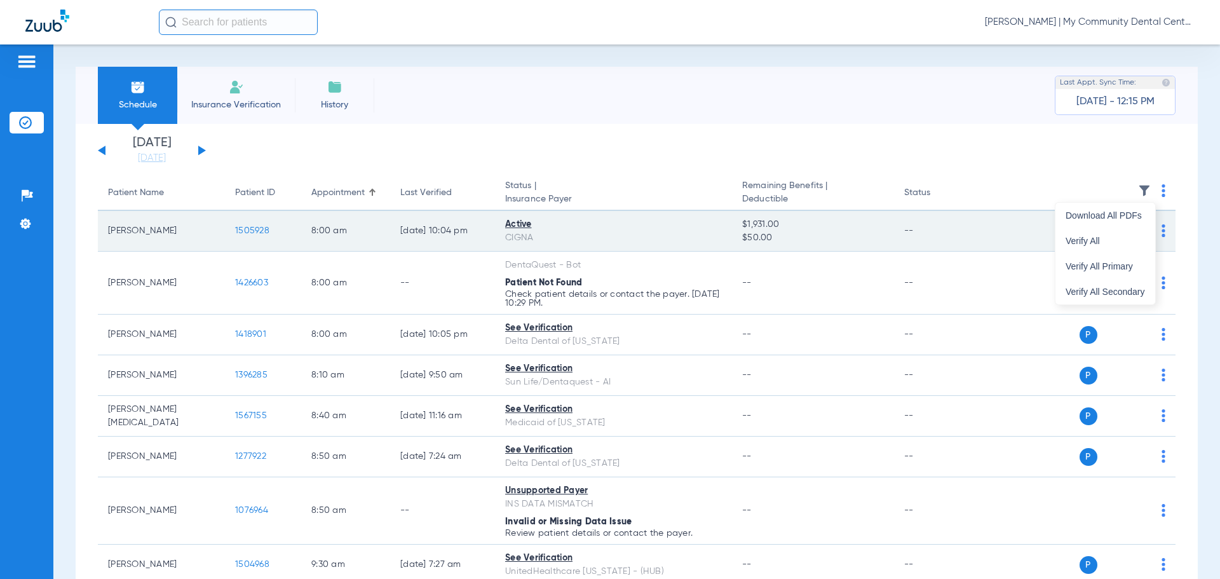
click at [1123, 244] on span "Verify All" at bounding box center [1105, 240] width 79 height 9
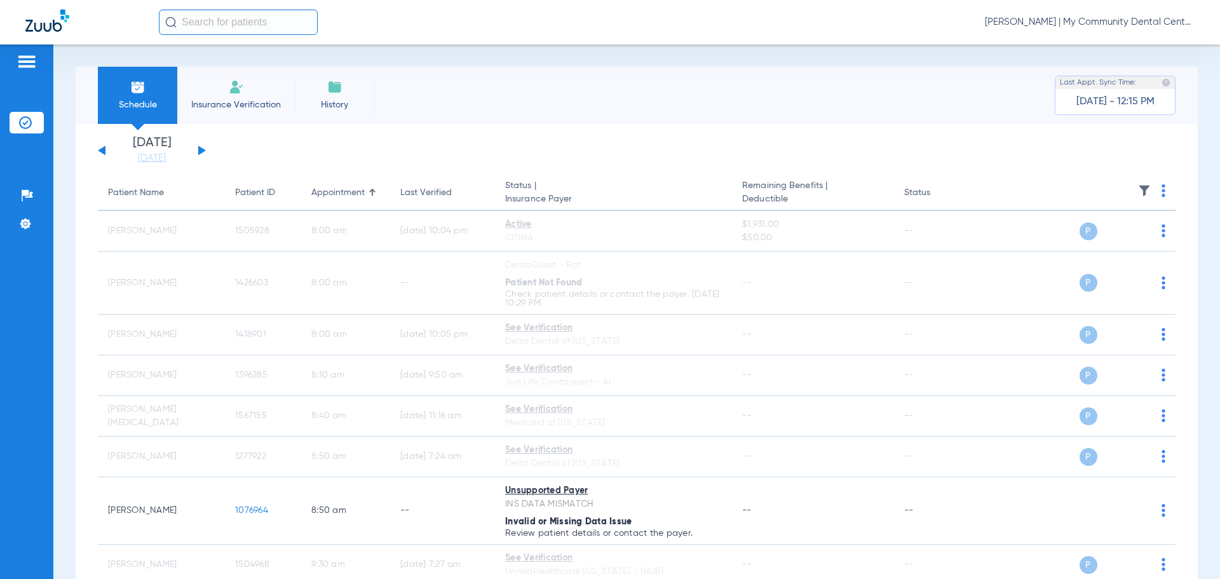
click at [103, 149] on button at bounding box center [102, 150] width 8 height 10
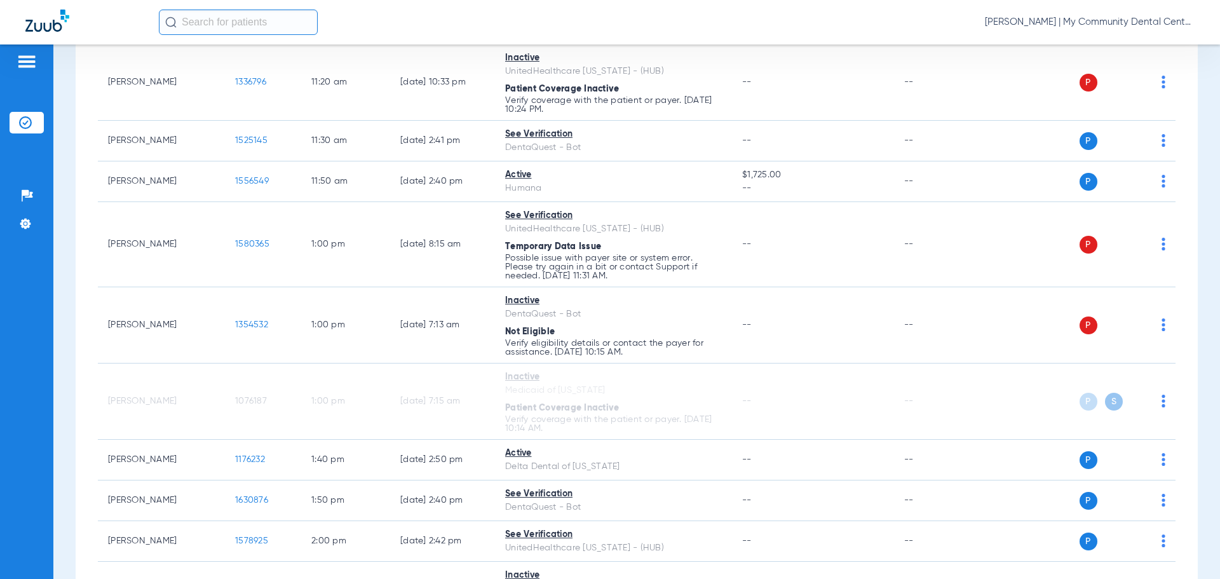
scroll to position [635, 0]
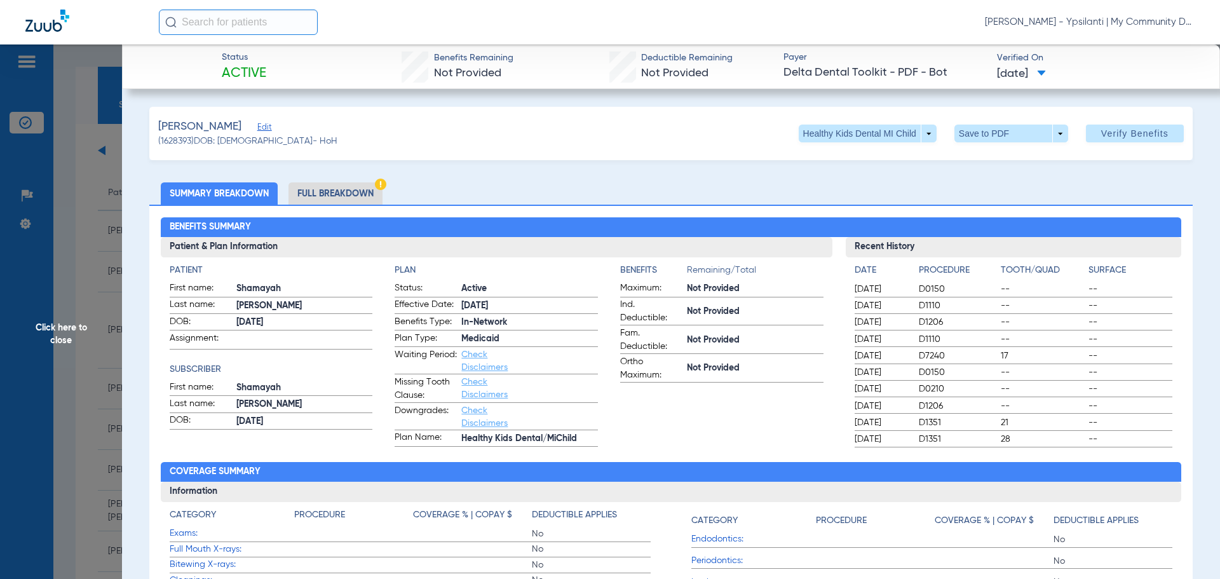
scroll to position [1525, 0]
click at [70, 330] on span "Click here to close" at bounding box center [61, 333] width 122 height 579
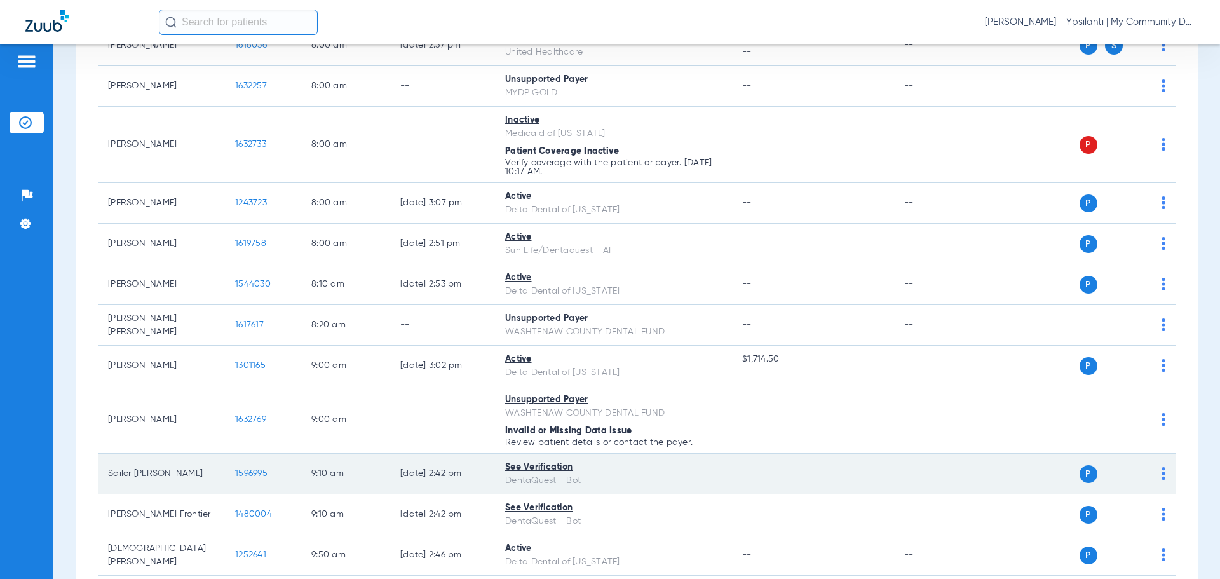
scroll to position [0, 0]
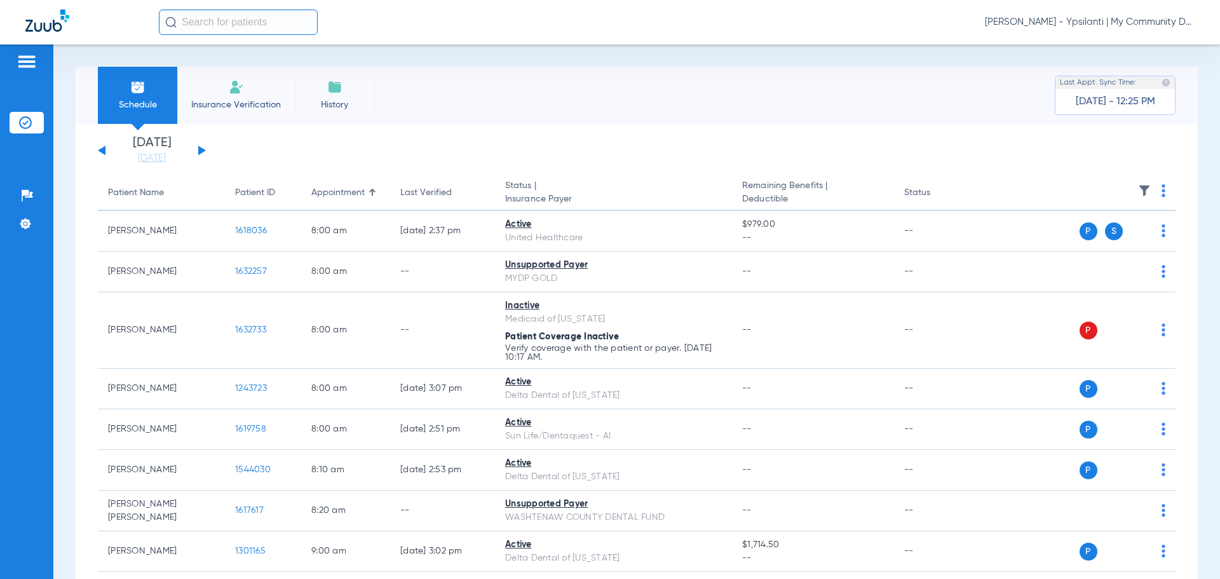
click at [200, 151] on button at bounding box center [202, 150] width 8 height 10
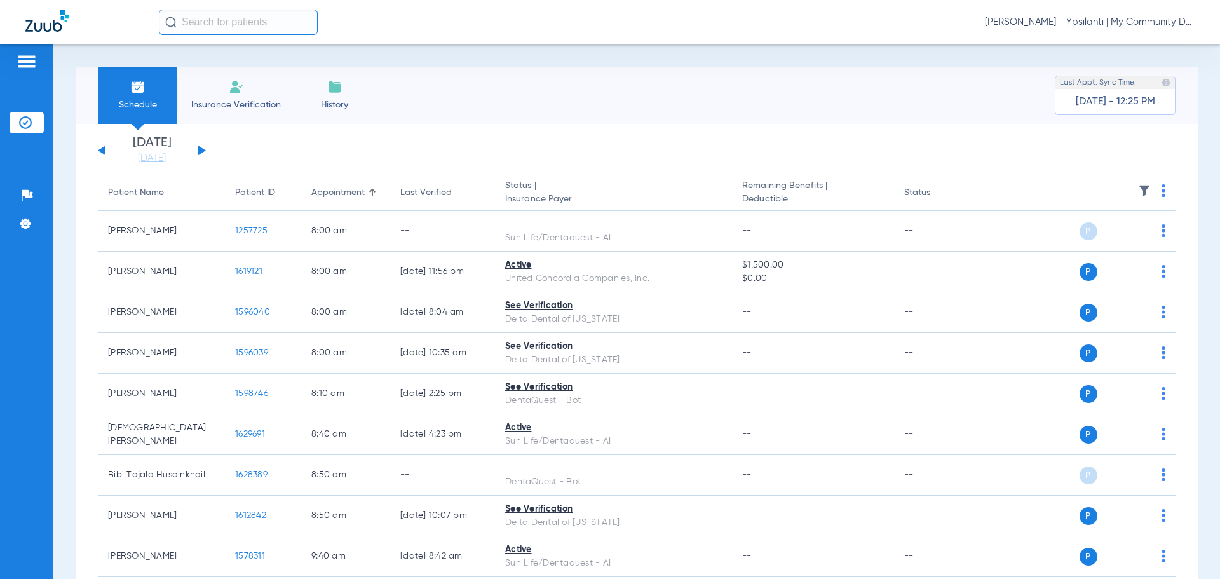
click at [1161, 193] on img at bounding box center [1163, 190] width 4 height 13
click at [1143, 240] on span "Verify All" at bounding box center [1105, 240] width 79 height 9
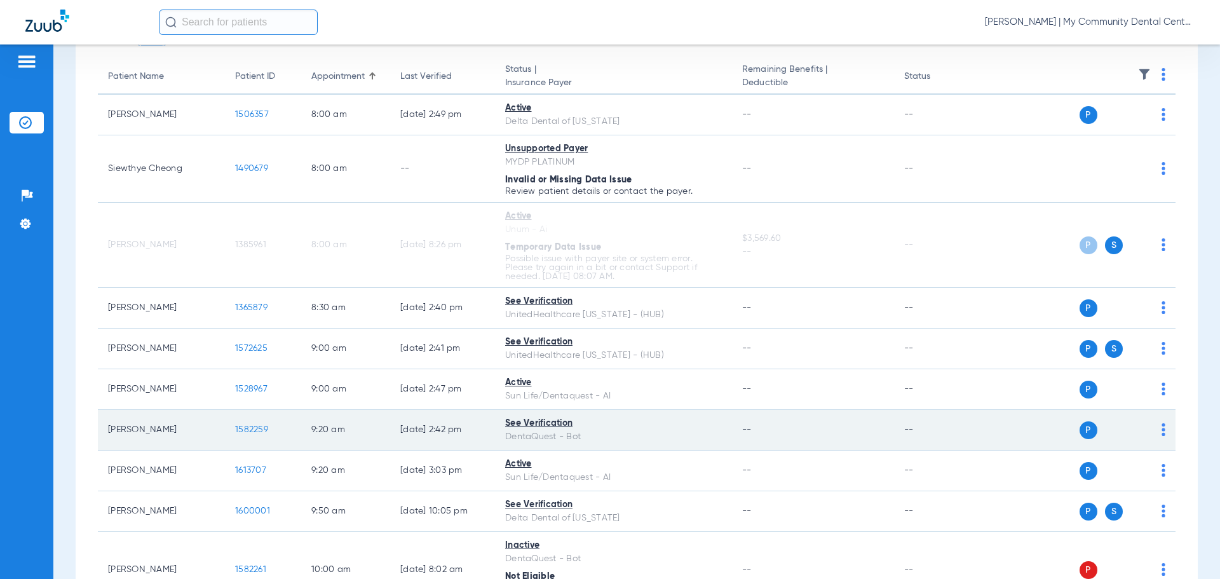
scroll to position [127, 0]
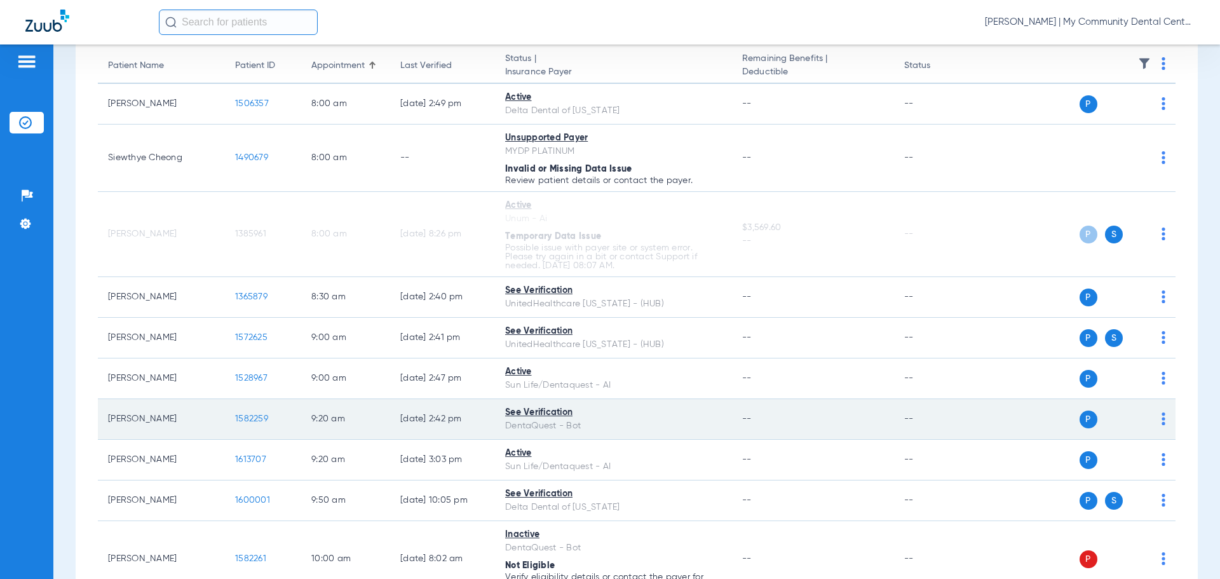
click at [248, 414] on span "1582259" at bounding box center [251, 418] width 33 height 9
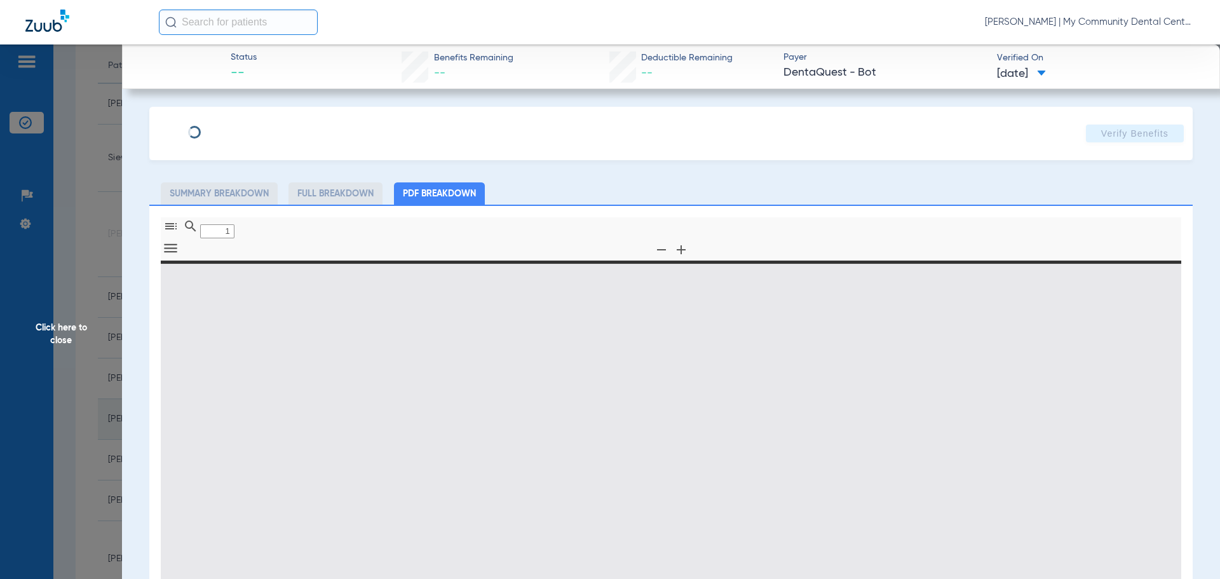
type input "0"
select select "page-width"
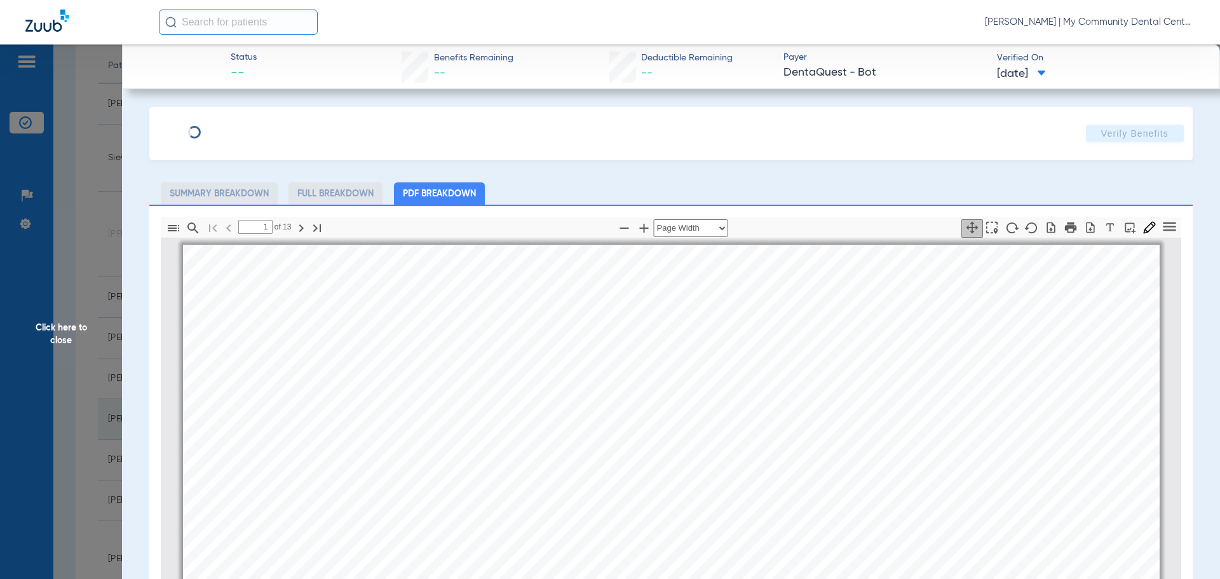
scroll to position [6, 0]
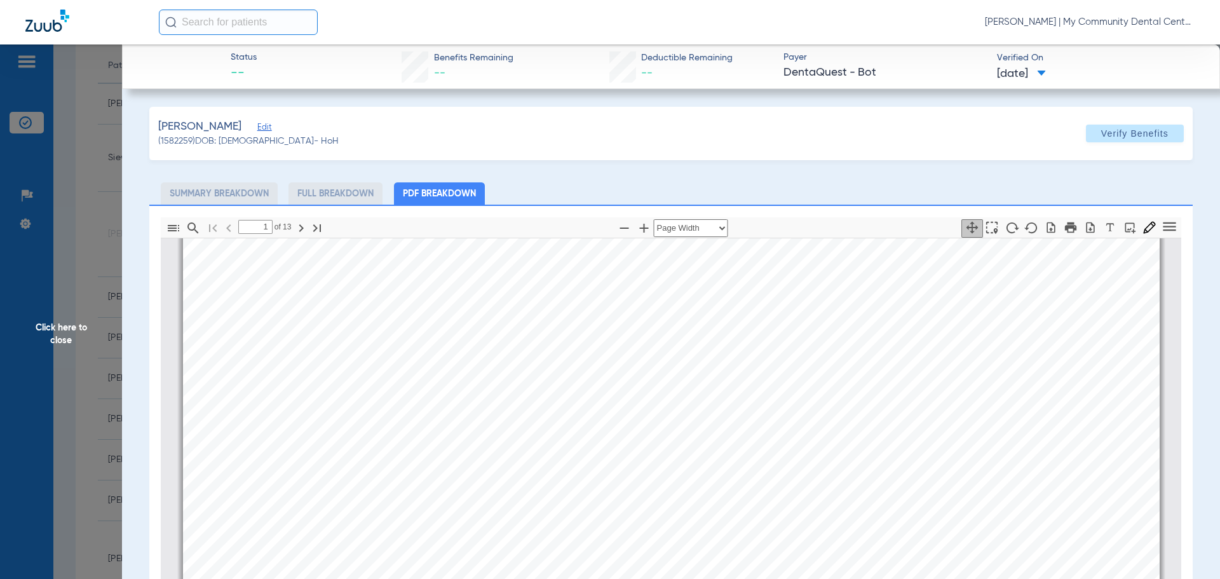
type input "2"
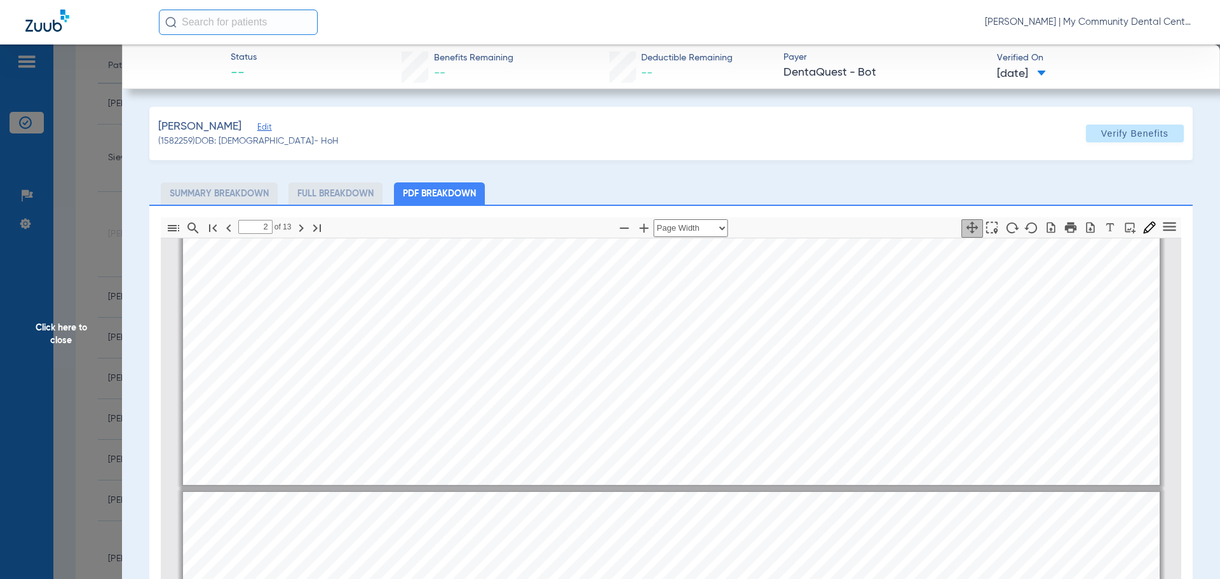
scroll to position [769, 0]
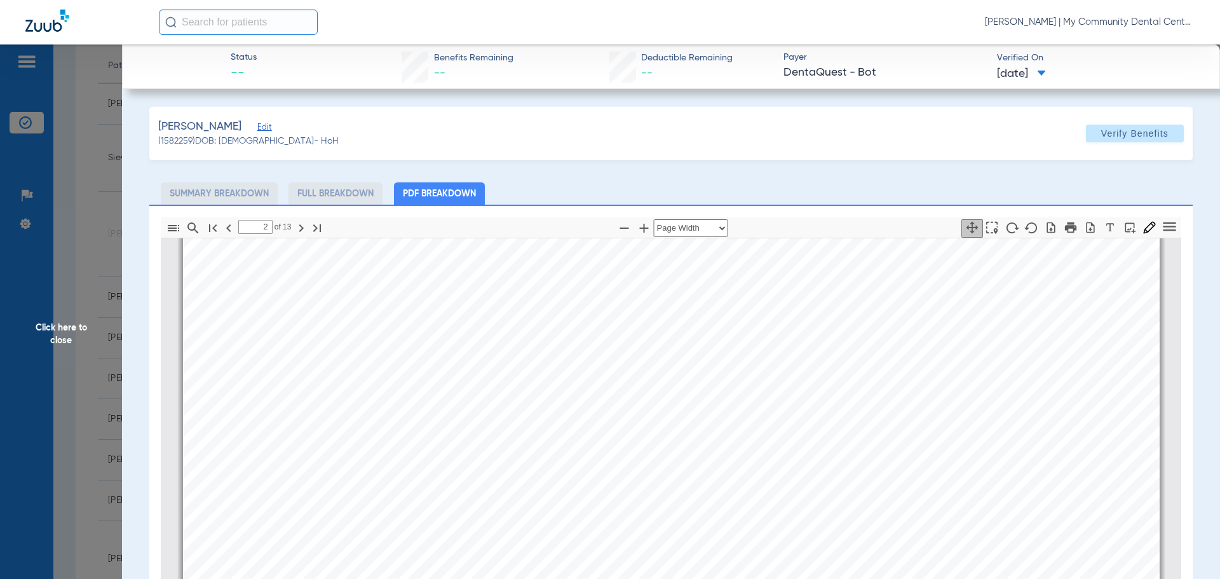
click at [94, 316] on span "Click here to close" at bounding box center [61, 333] width 122 height 579
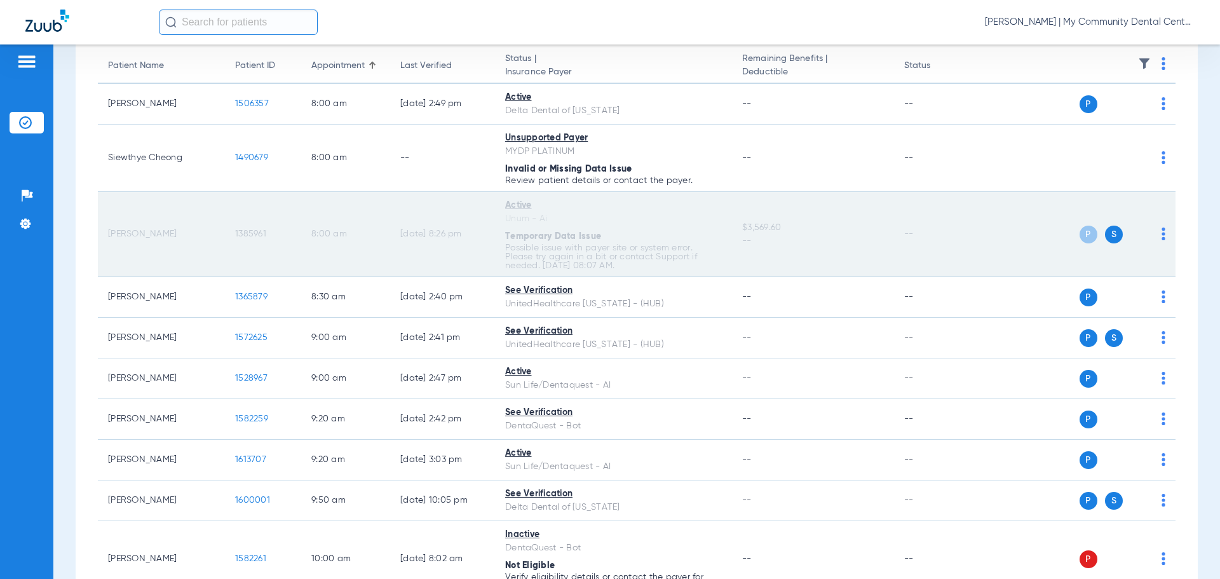
scroll to position [0, 0]
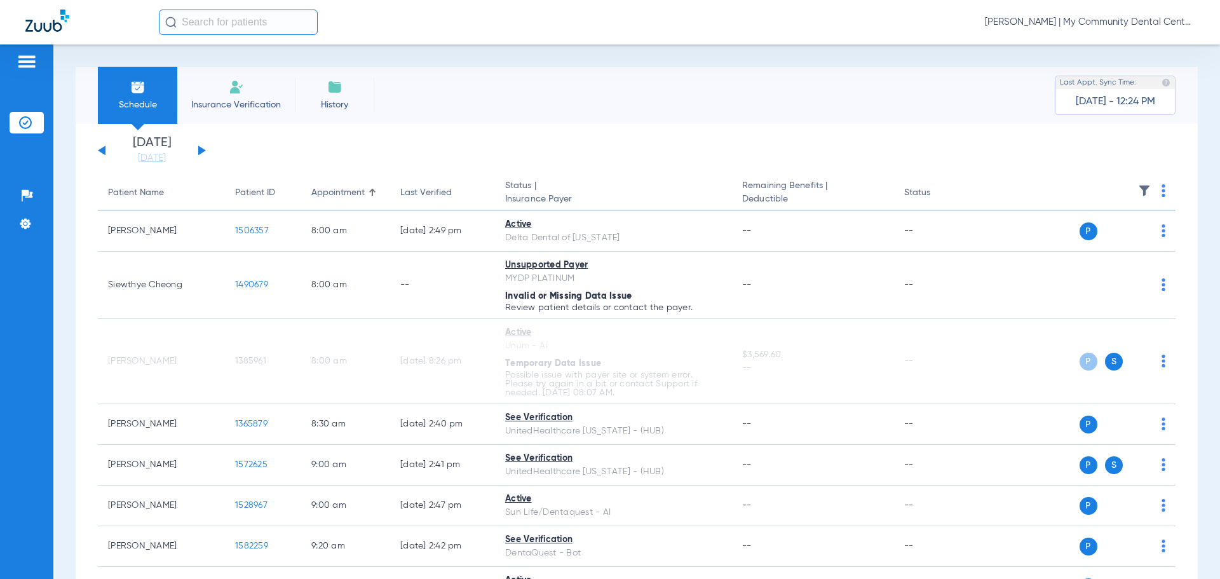
click at [200, 148] on button at bounding box center [202, 150] width 8 height 10
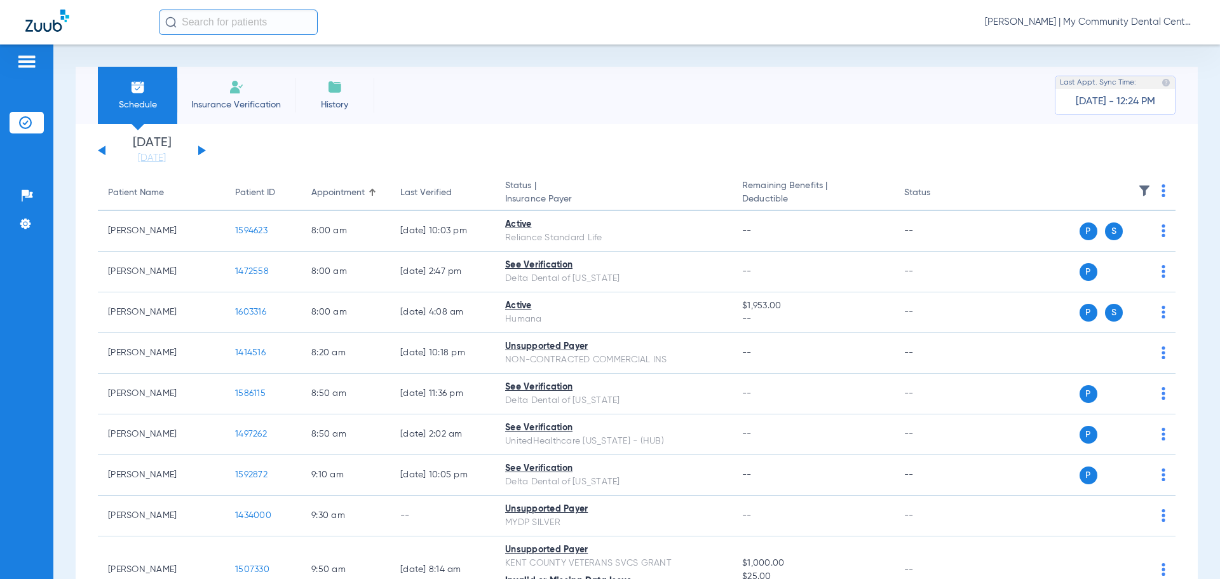
click at [1161, 193] on img at bounding box center [1163, 190] width 4 height 13
click at [1141, 238] on span "Verify All" at bounding box center [1105, 240] width 79 height 9
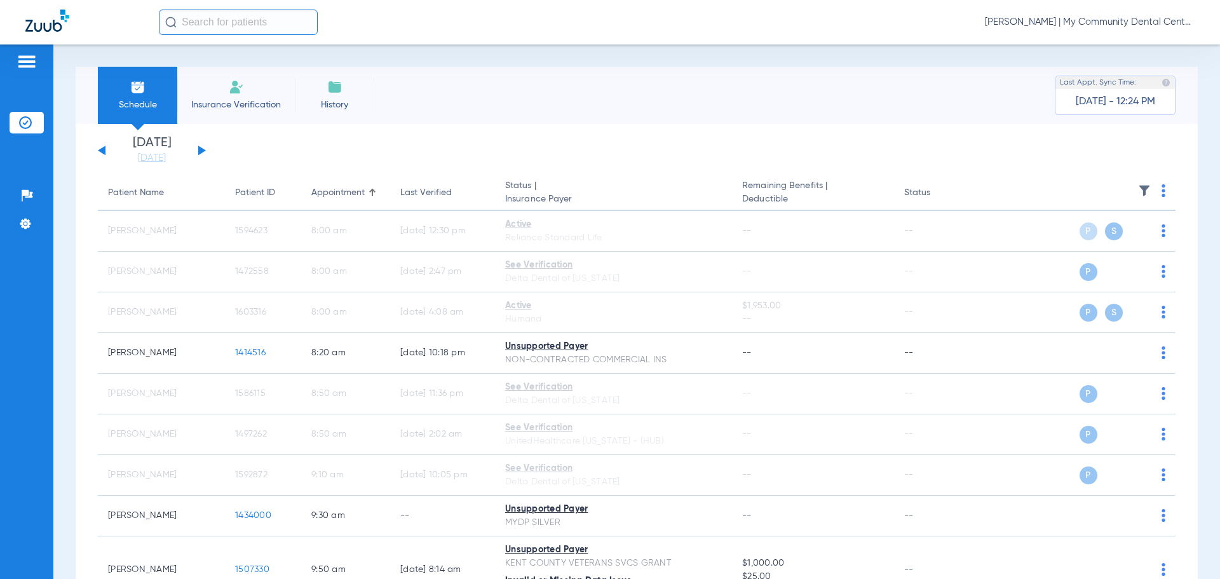
click at [100, 151] on button at bounding box center [102, 150] width 8 height 10
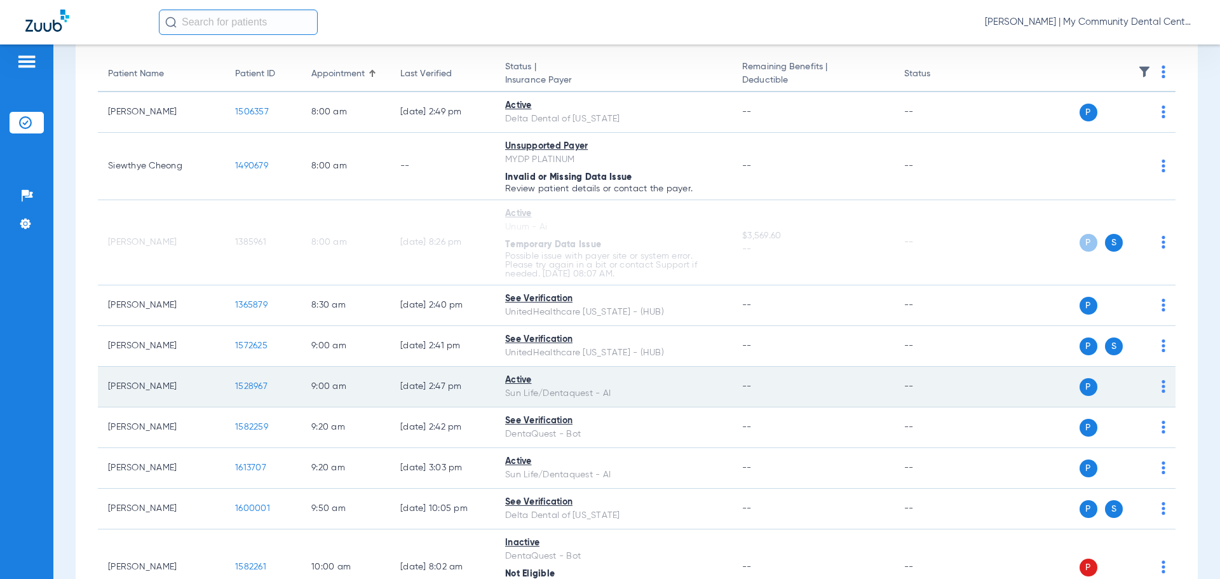
scroll to position [127, 0]
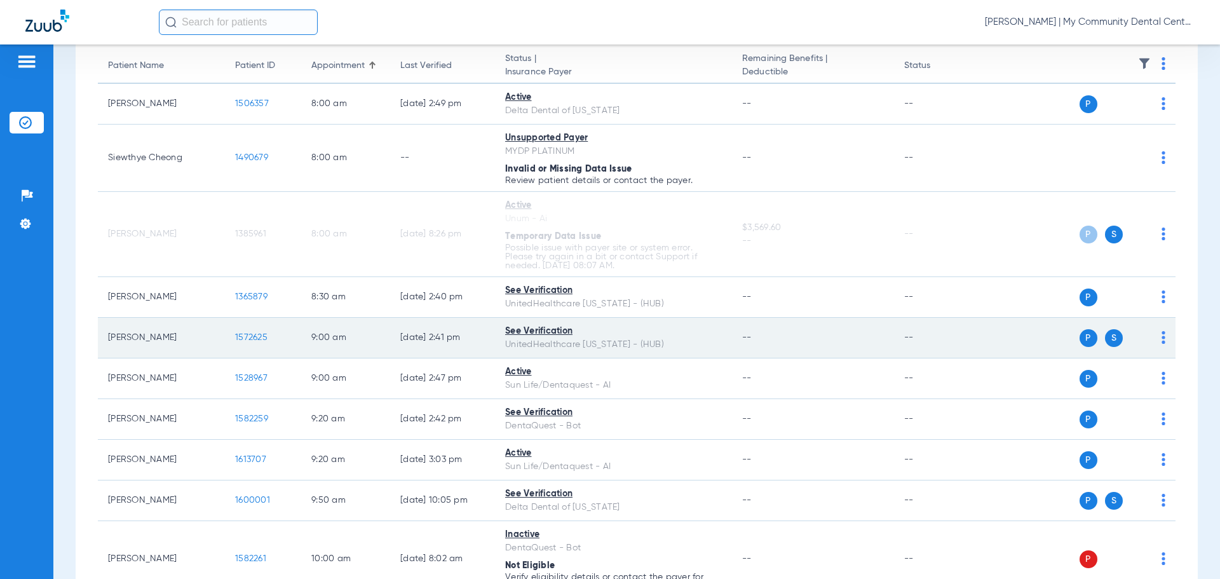
click at [255, 338] on span "1572625" at bounding box center [251, 337] width 32 height 9
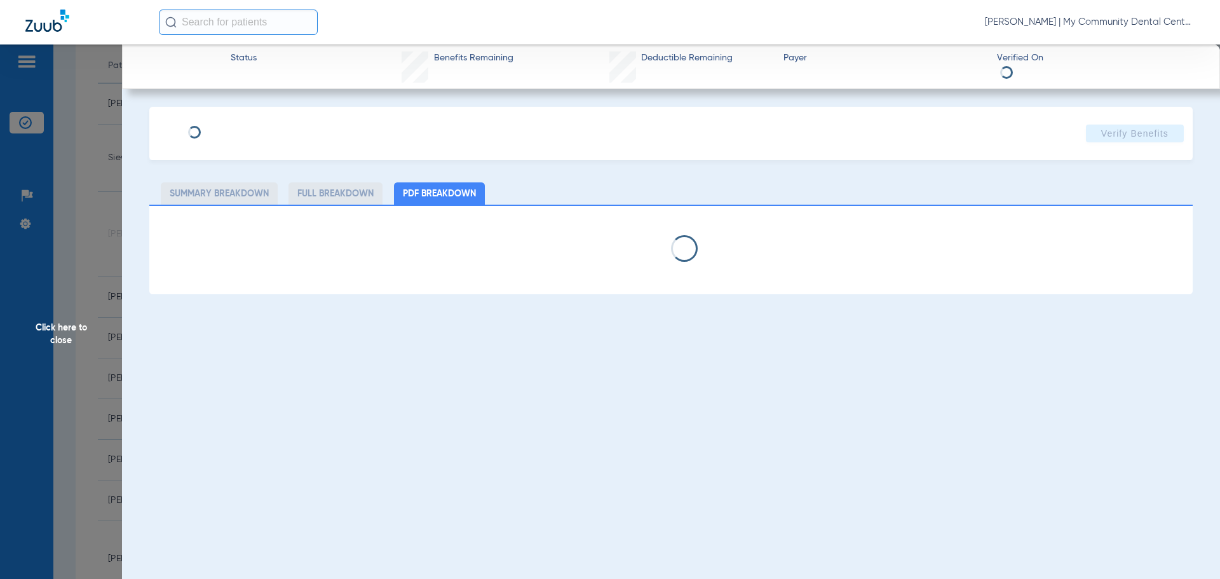
select select "page-width"
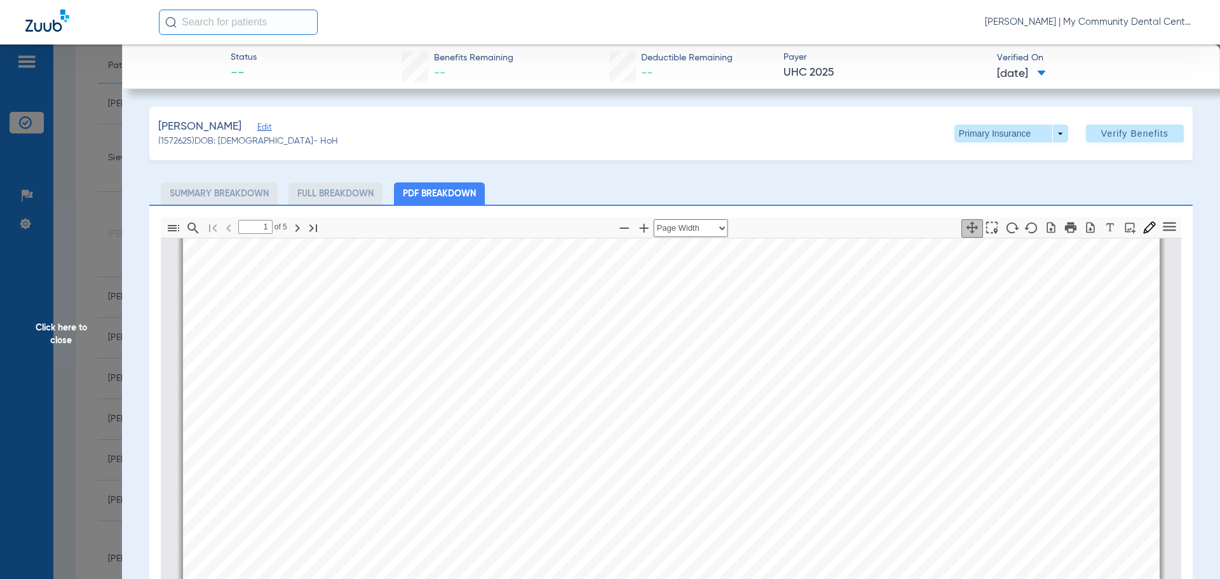
scroll to position [896, 0]
type input "2"
click at [1051, 136] on span at bounding box center [1011, 134] width 114 height 18
drag, startPoint x: 1011, startPoint y: 186, endPoint x: 1024, endPoint y: 205, distance: 22.9
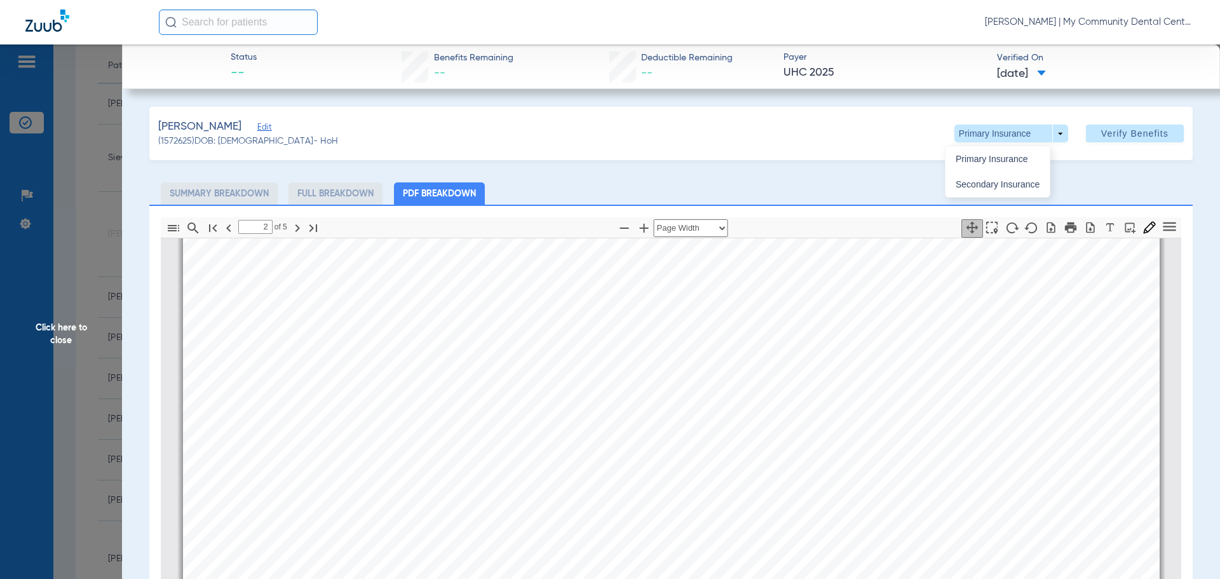
click at [1011, 186] on span "Secondary Insurance" at bounding box center [998, 184] width 84 height 9
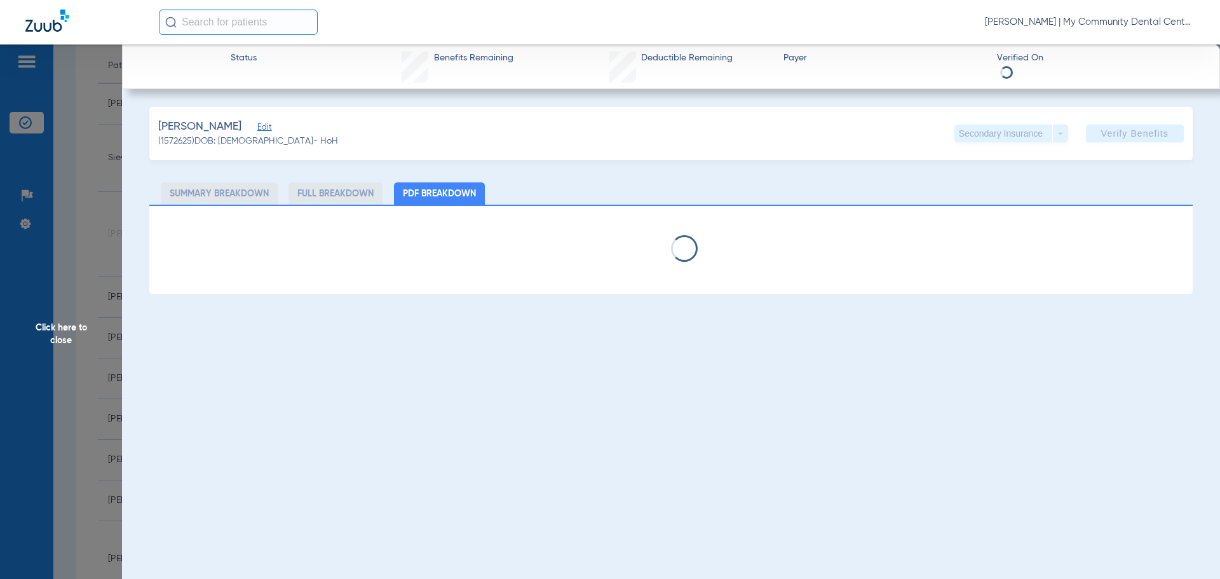
select select "page-width"
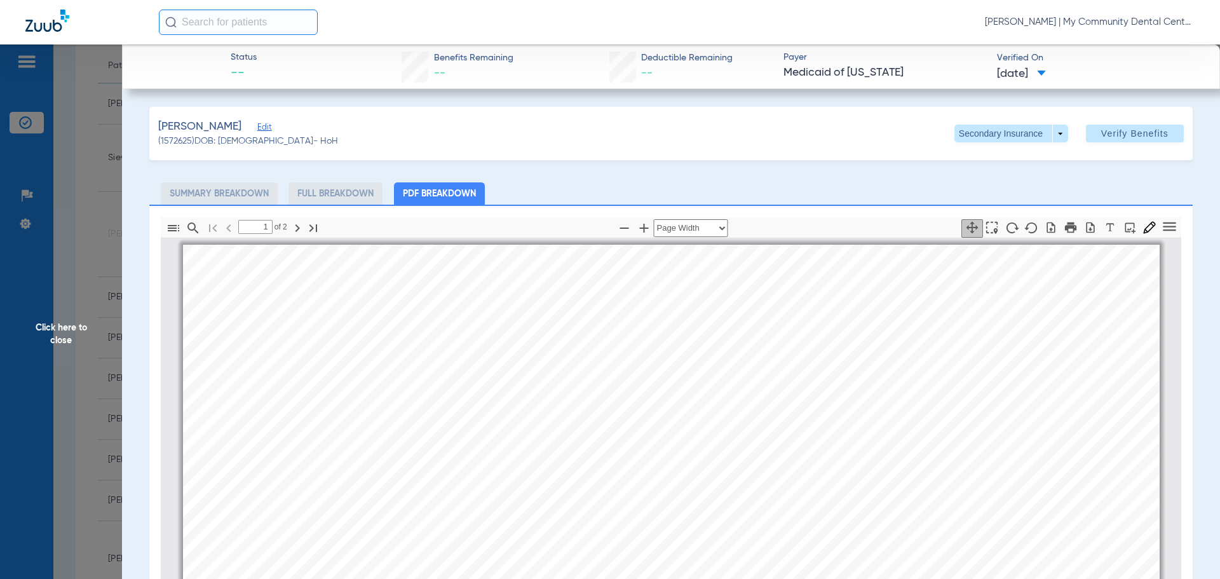
scroll to position [6, 0]
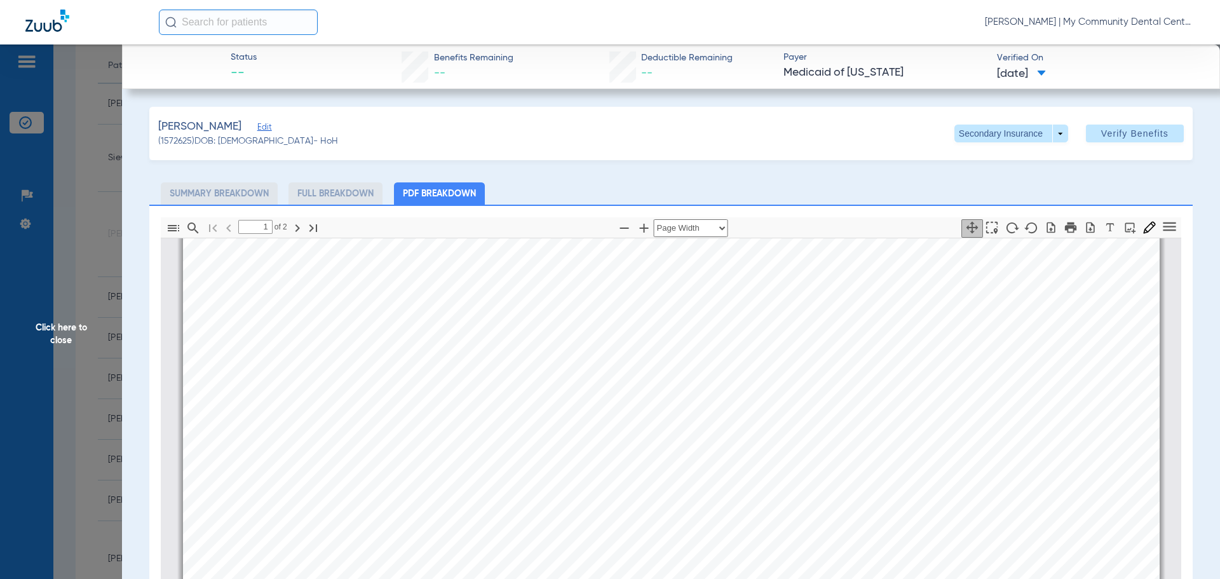
type input "2"
click at [78, 318] on span "Click here to close" at bounding box center [61, 333] width 122 height 579
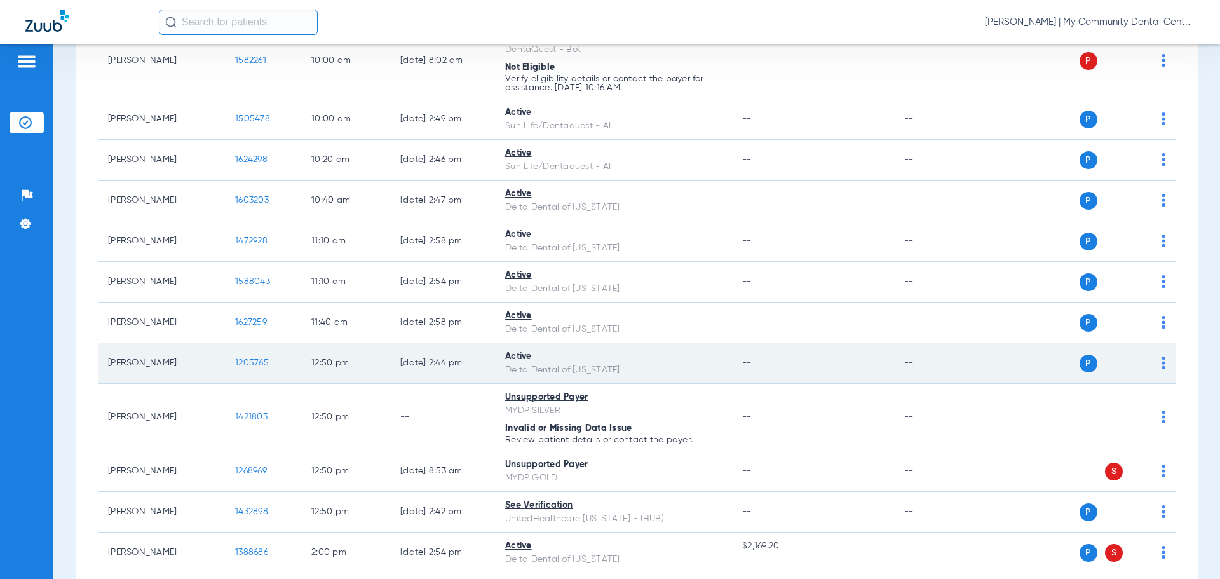
scroll to position [699, 0]
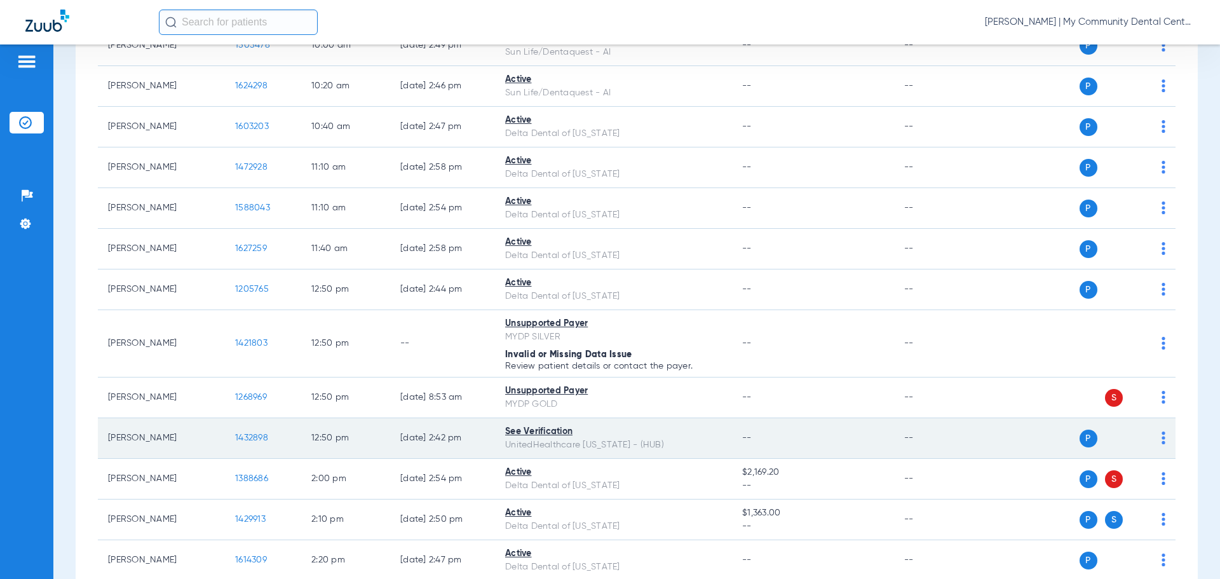
click at [254, 431] on td "1432898" at bounding box center [263, 438] width 76 height 41
click at [253, 435] on span "1432898" at bounding box center [251, 437] width 33 height 9
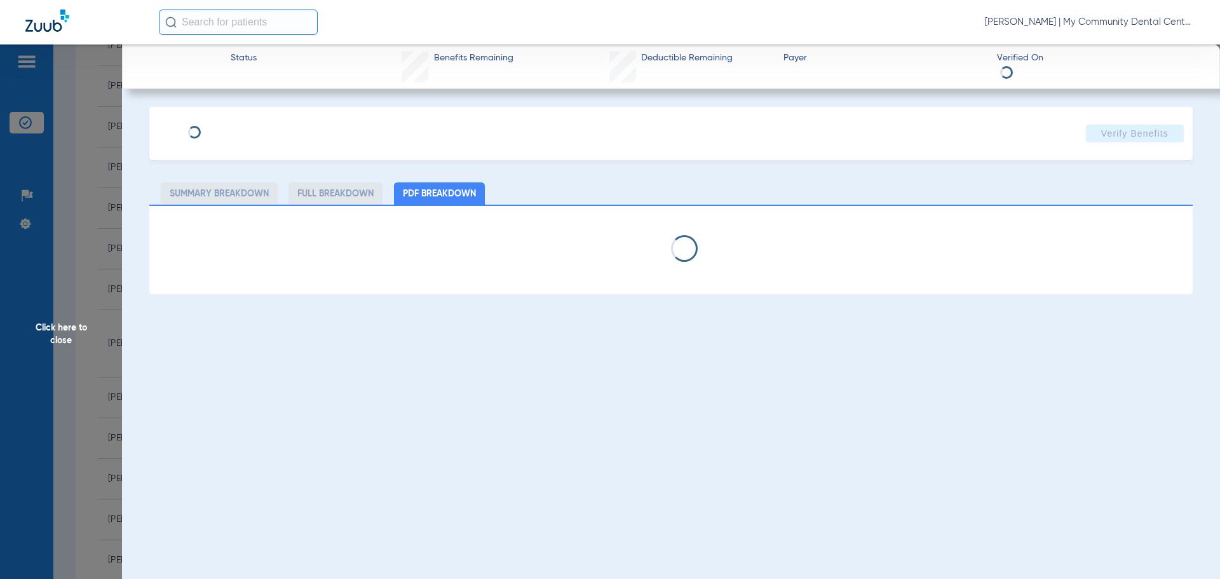
select select "page-width"
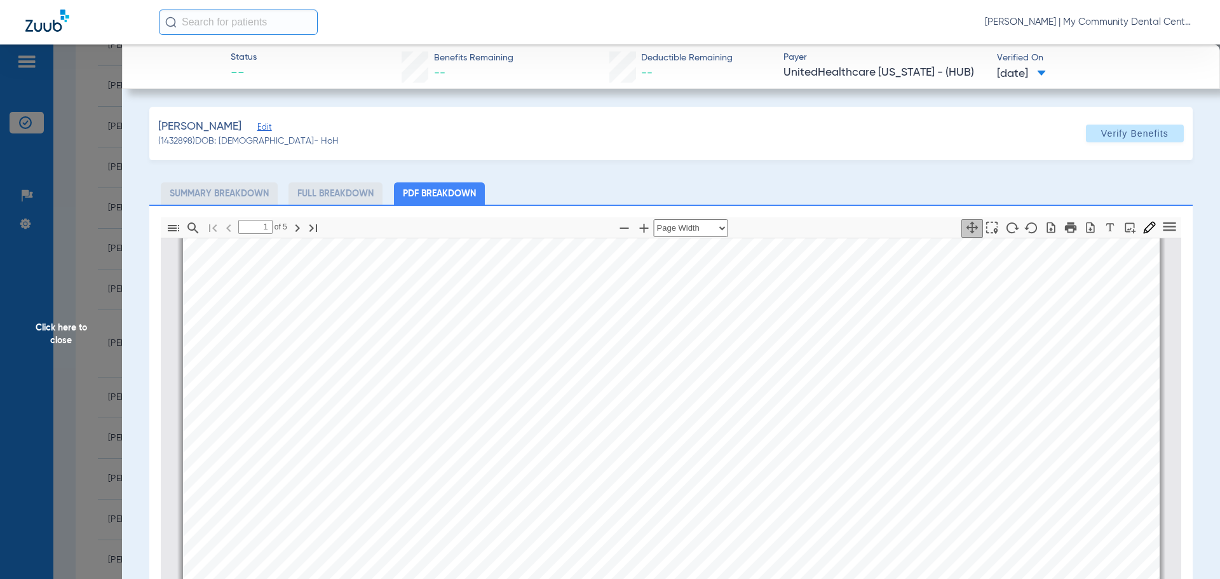
scroll to position [1023, 0]
type input "2"
click at [48, 323] on span "Click here to close" at bounding box center [61, 333] width 122 height 579
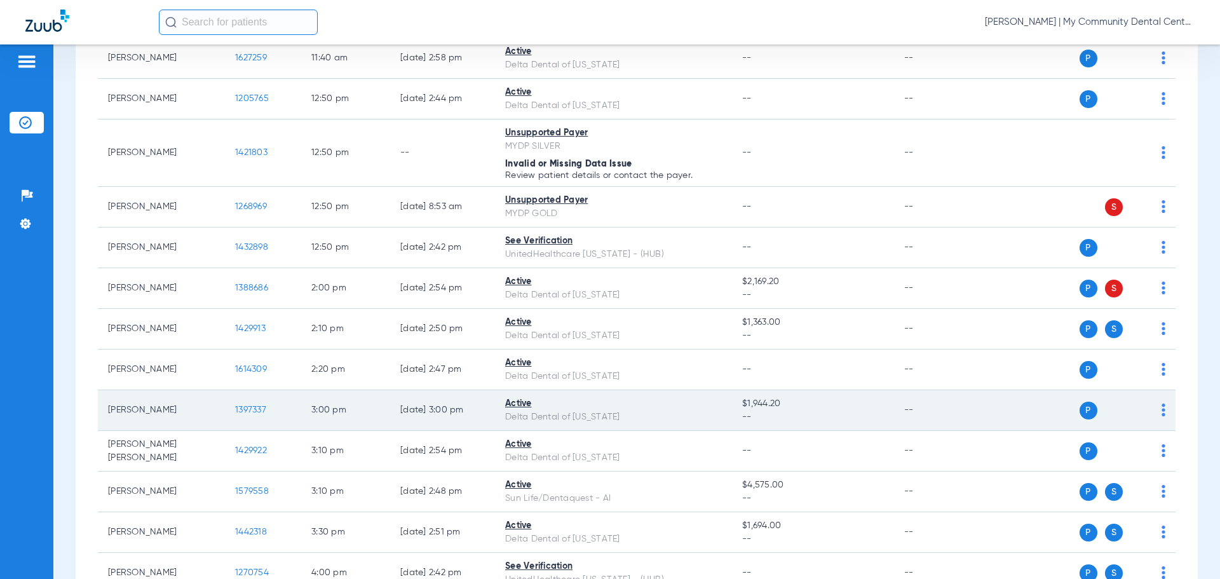
scroll to position [953, 0]
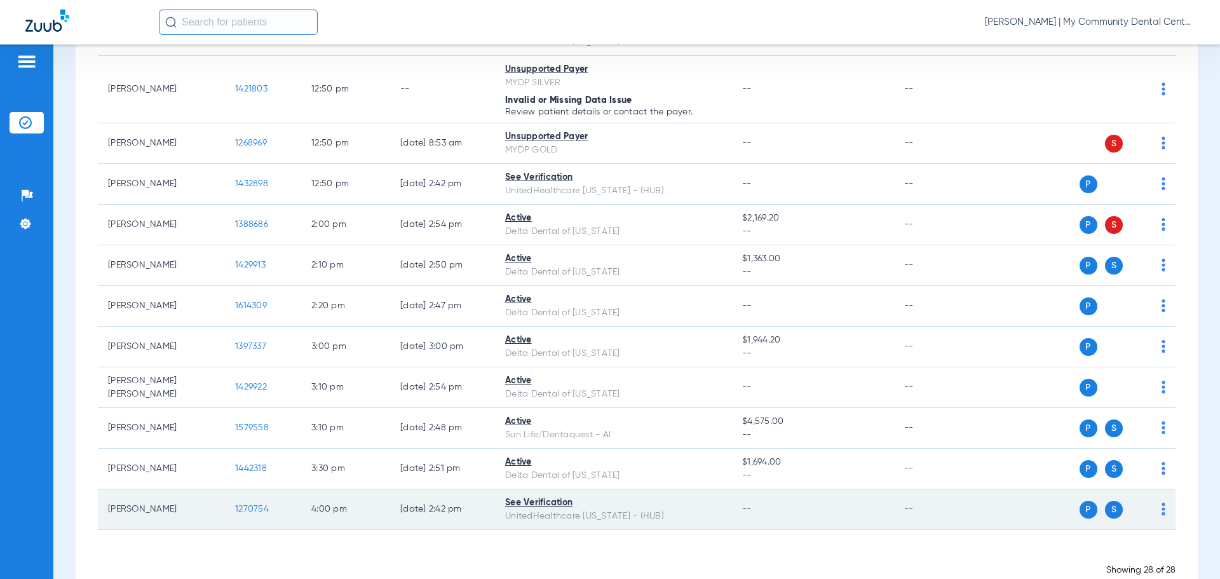
click at [254, 507] on span "1270754" at bounding box center [252, 508] width 34 height 9
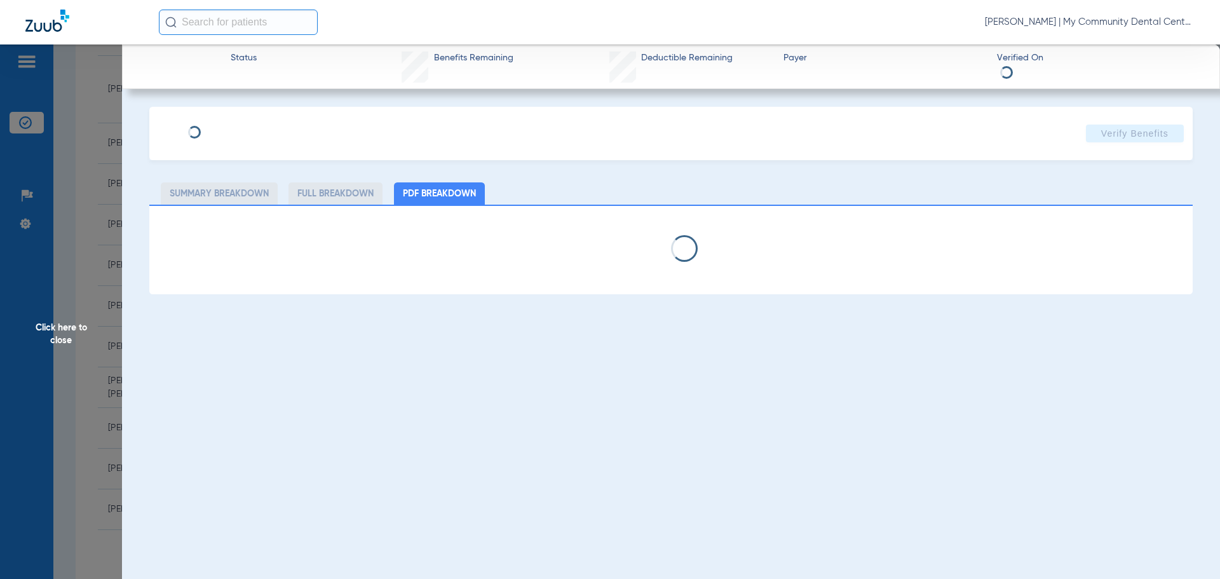
select select "page-width"
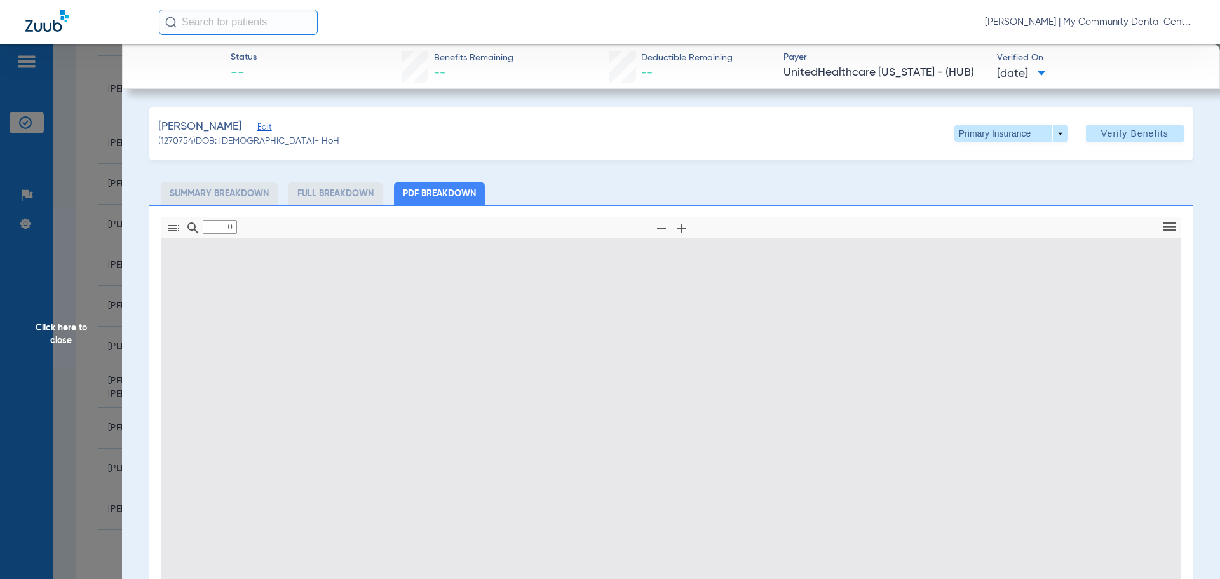
type input "1"
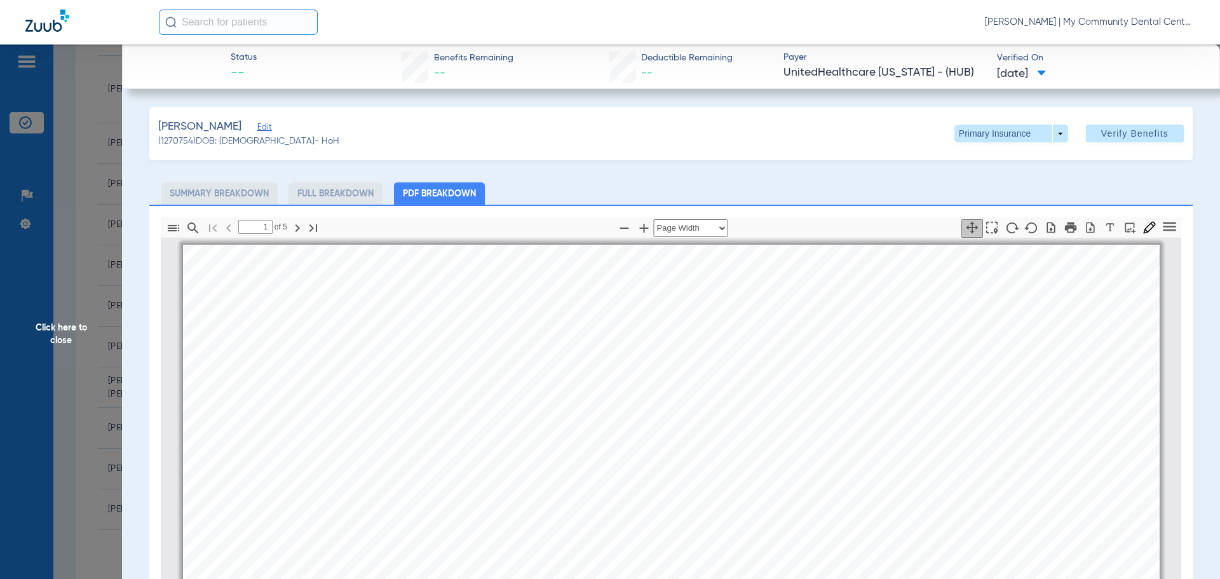
scroll to position [6, 0]
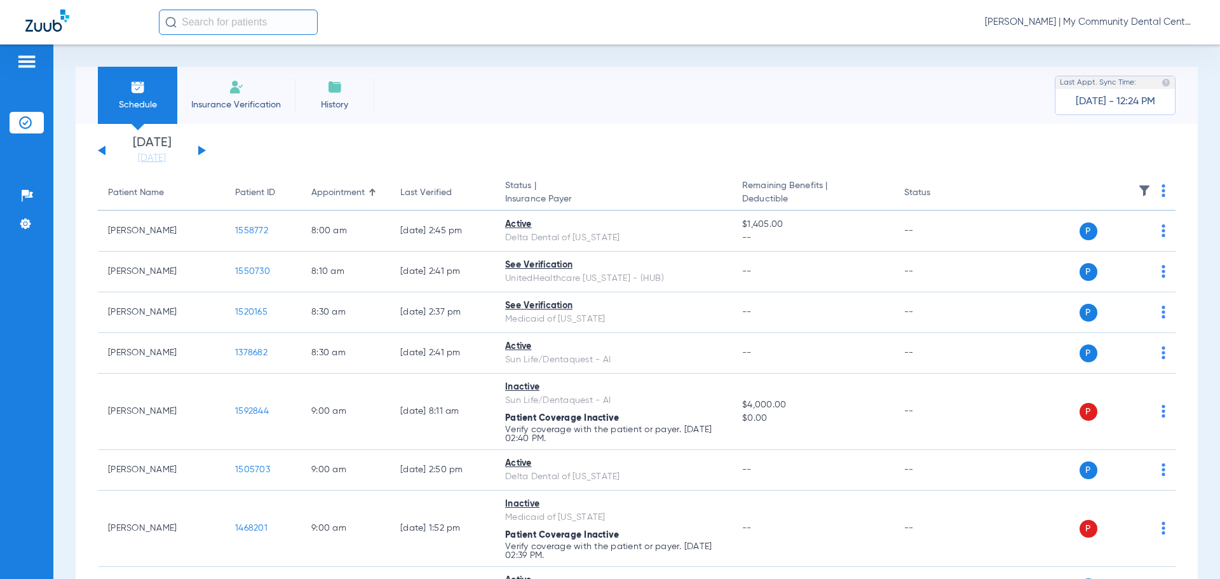
click at [200, 149] on button at bounding box center [202, 150] width 8 height 10
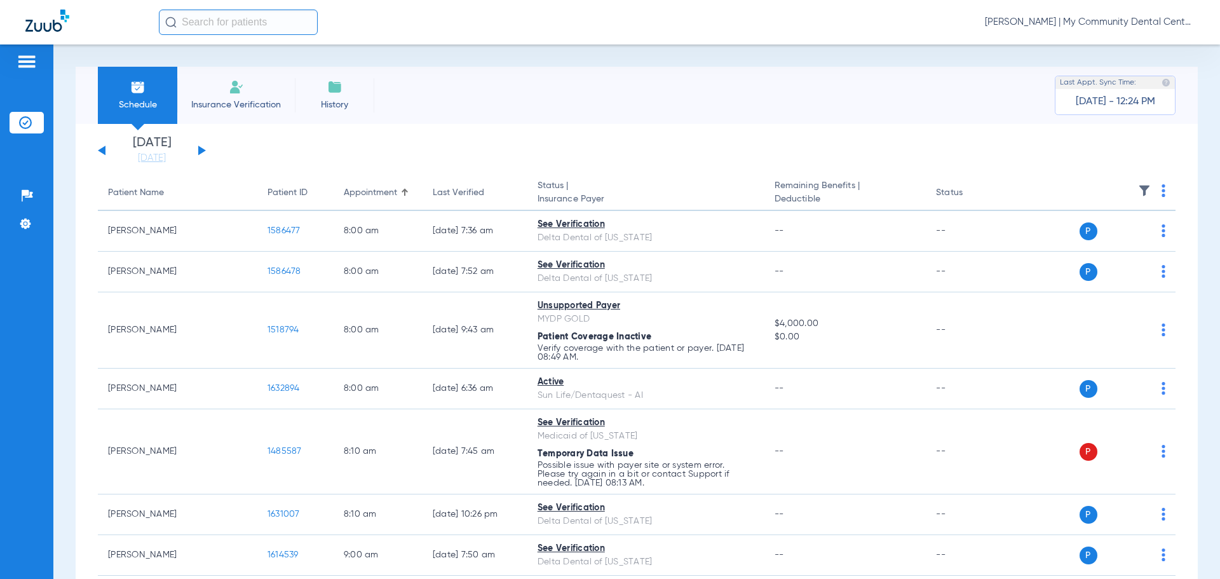
click at [1161, 195] on img at bounding box center [1163, 190] width 4 height 13
click at [1135, 235] on button "Verify All" at bounding box center [1105, 240] width 100 height 25
